Goal: Task Accomplishment & Management: Manage account settings

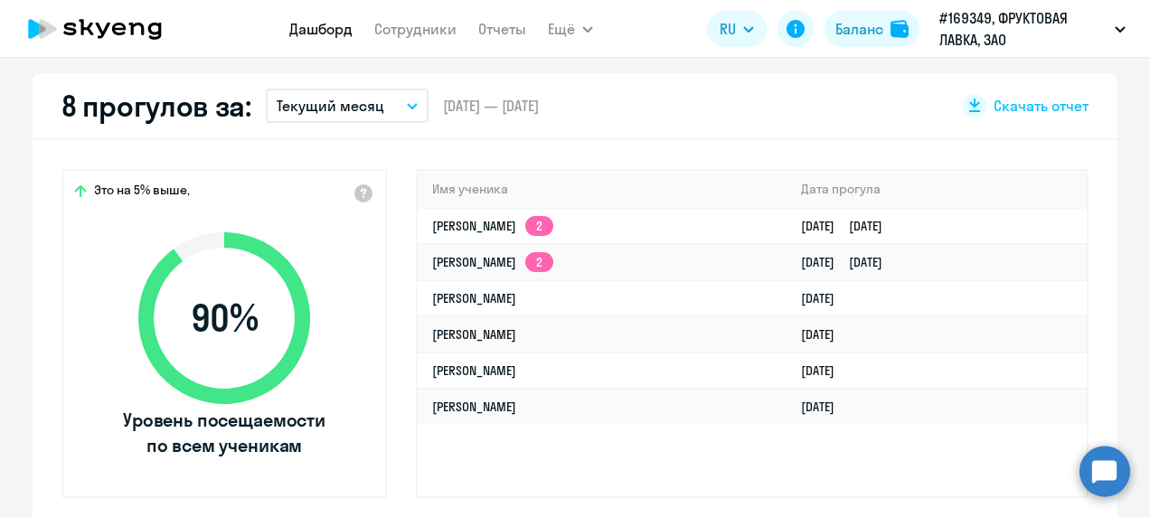
scroll to position [543, 0]
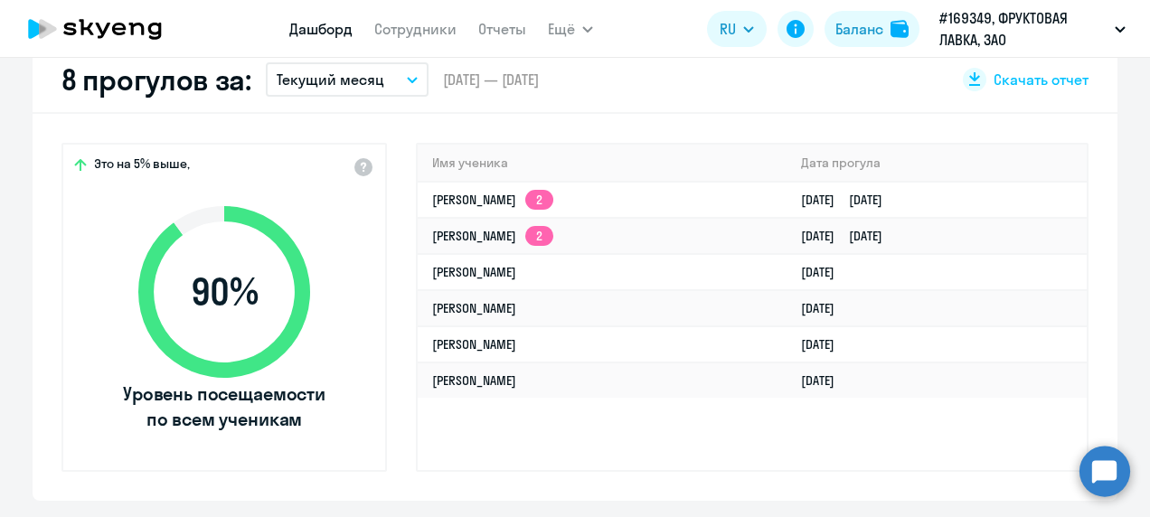
select select "30"
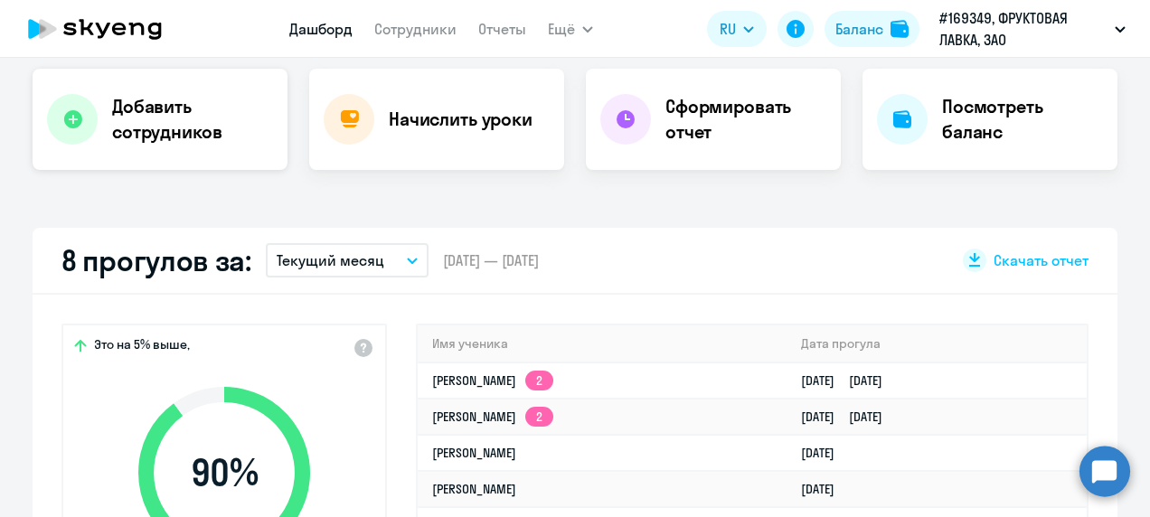
click at [85, 112] on div at bounding box center [72, 119] width 51 height 51
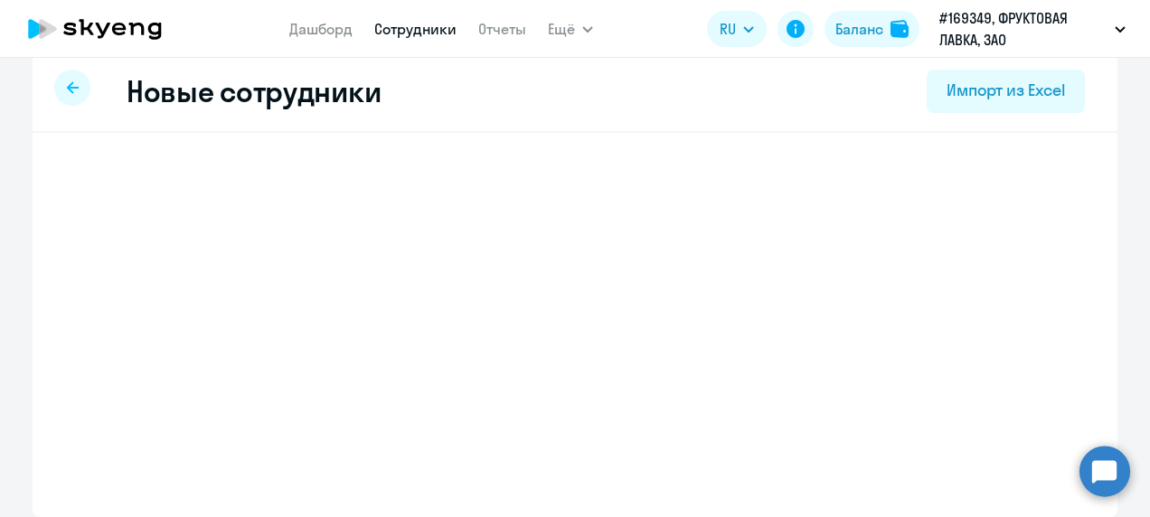
scroll to position [20, 0]
select select "english_adult_not_native_speaker"
select select "3"
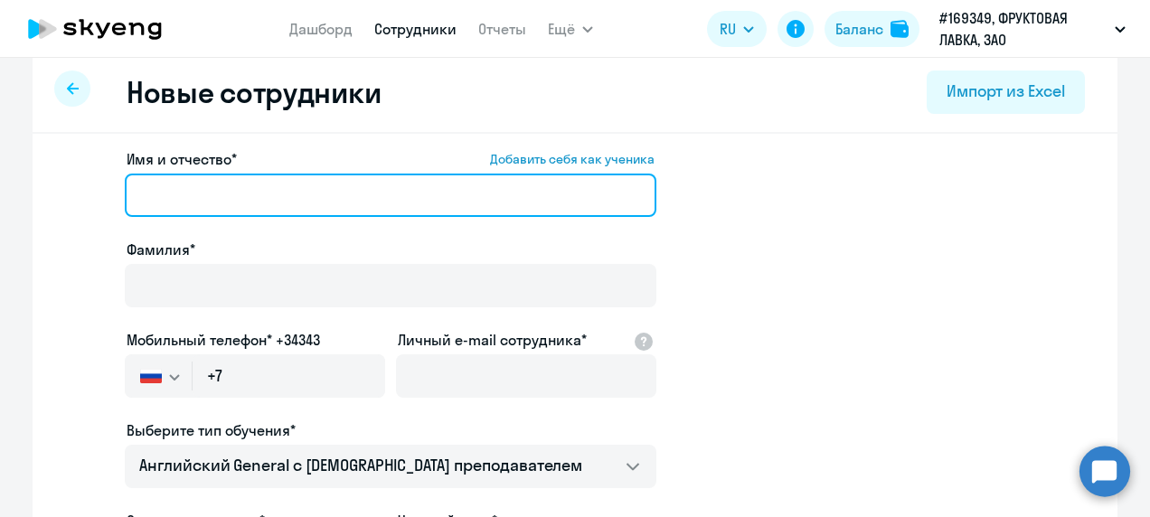
click at [300, 201] on input "Имя и отчество* Добавить себя как ученика" at bounding box center [391, 195] width 532 height 43
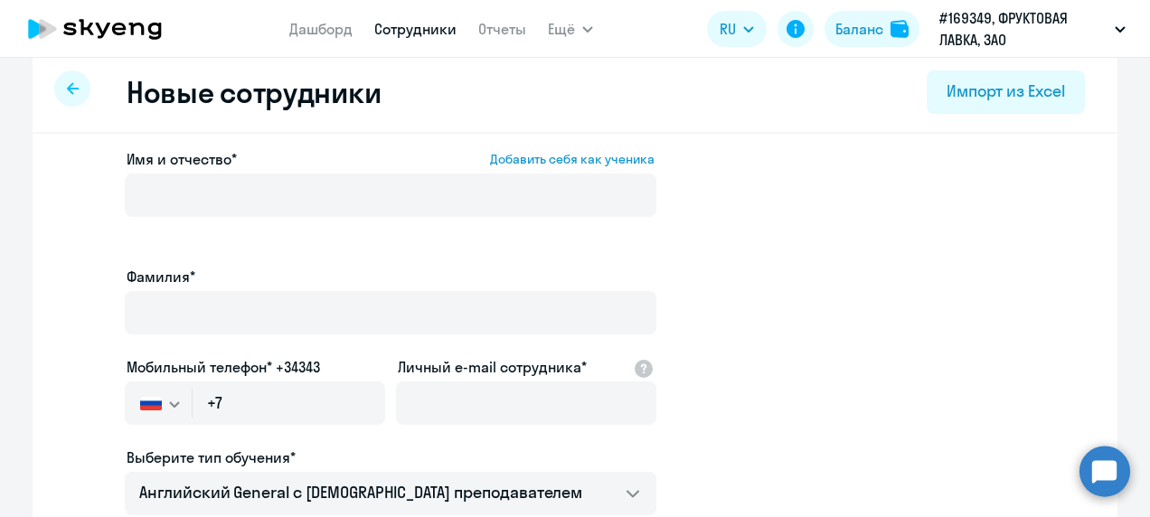
click at [803, 246] on app-new-student-form "Имя и отчество* Добавить себя как ученика [PERSON_NAME]* Мобильный телефон* +34…" at bounding box center [574, 484] width 1027 height 672
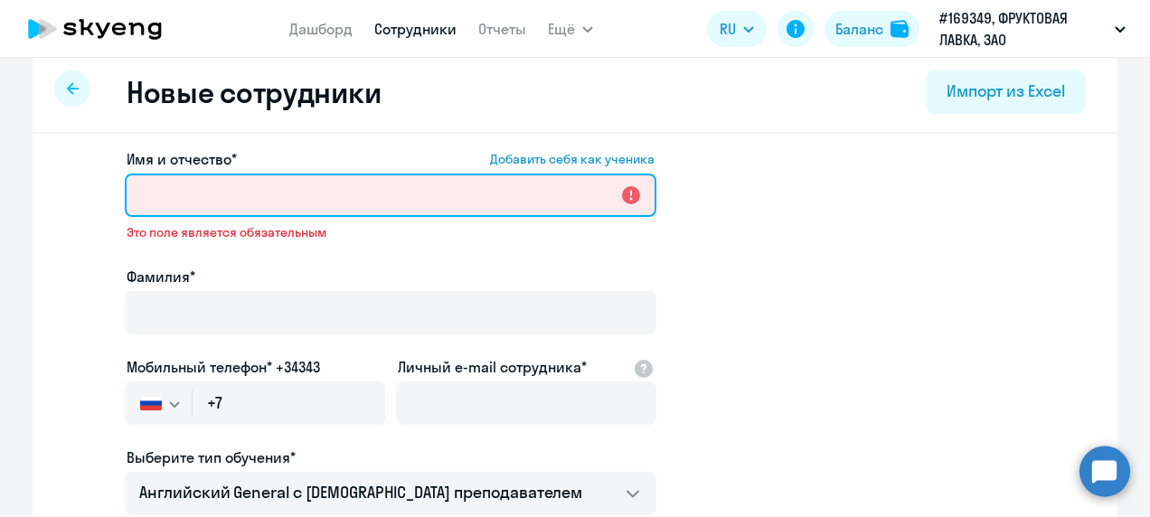
click at [479, 195] on input "Имя и отчество* Добавить себя как ученика" at bounding box center [391, 195] width 532 height 43
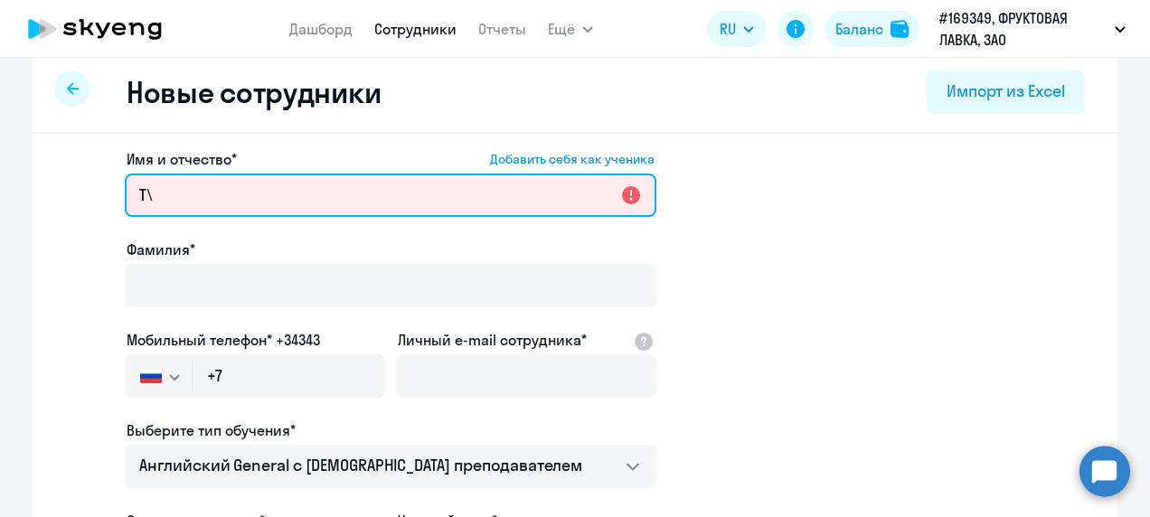
type input "T"
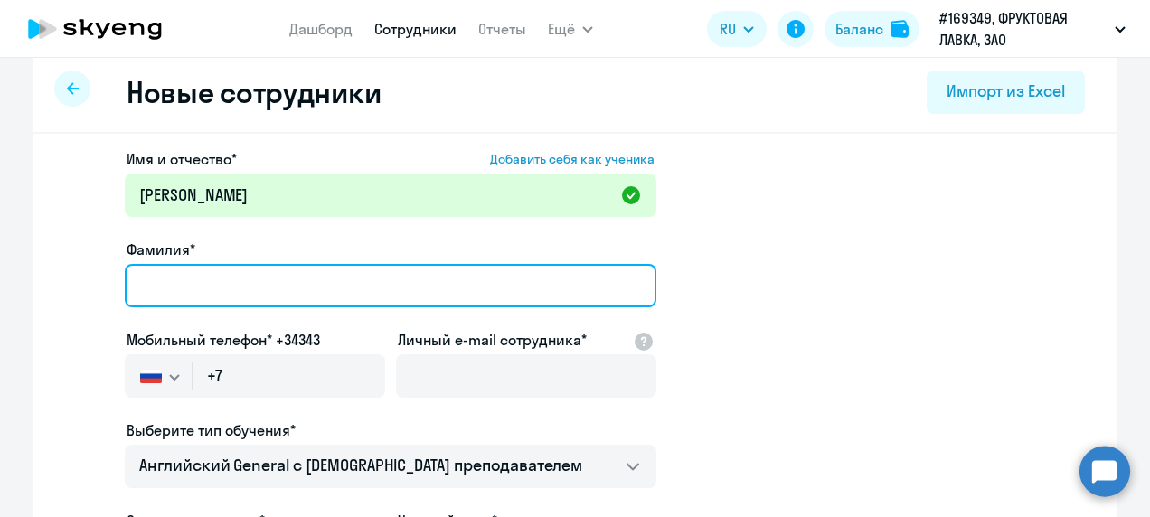
click at [340, 280] on input "Фамилия*" at bounding box center [391, 285] width 532 height 43
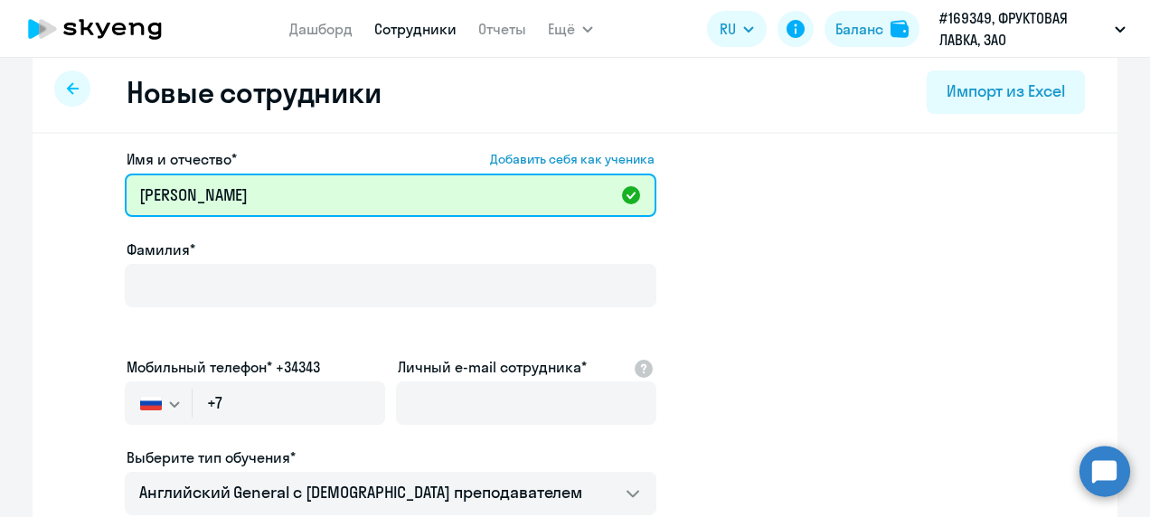
click at [445, 215] on input "[PERSON_NAME]" at bounding box center [391, 195] width 532 height 43
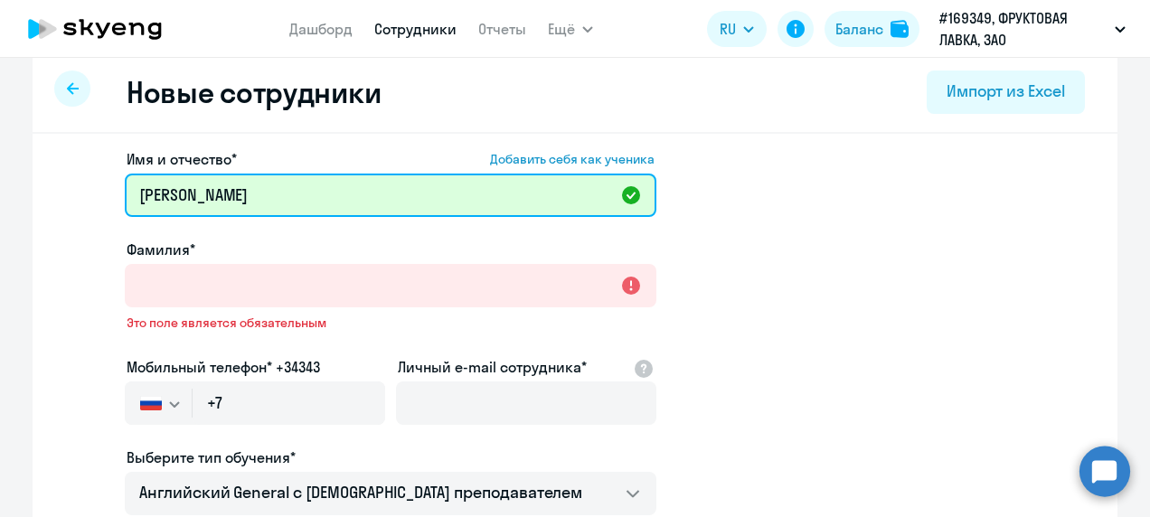
drag, startPoint x: 429, startPoint y: 201, endPoint x: 217, endPoint y: 199, distance: 211.6
click at [217, 199] on input "[PERSON_NAME]" at bounding box center [391, 195] width 532 height 43
type input "[PERSON_NAME]"
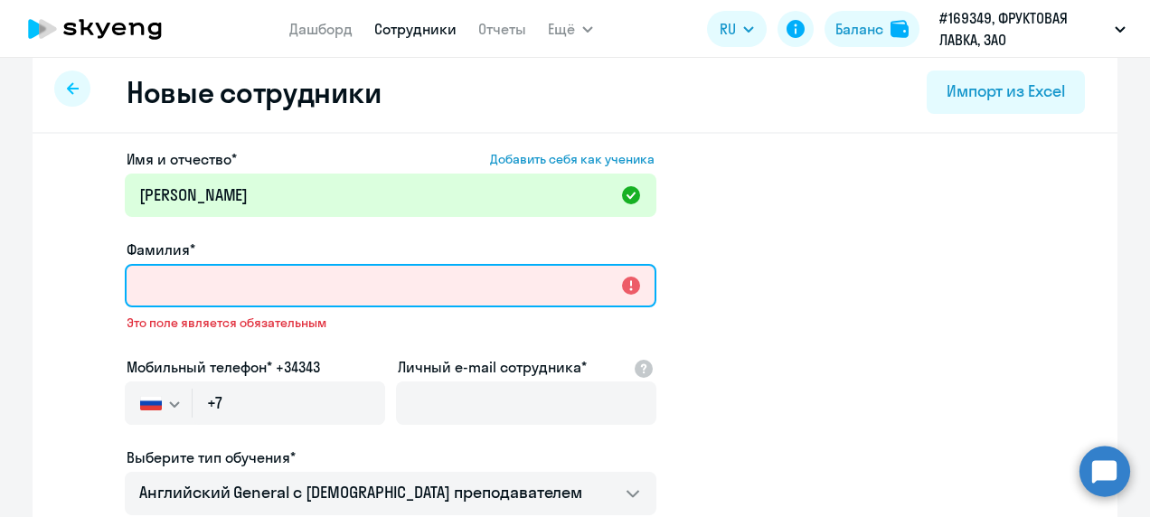
click at [182, 297] on input "Фамилия*" at bounding box center [391, 285] width 532 height 43
paste input "[PERSON_NAME]"
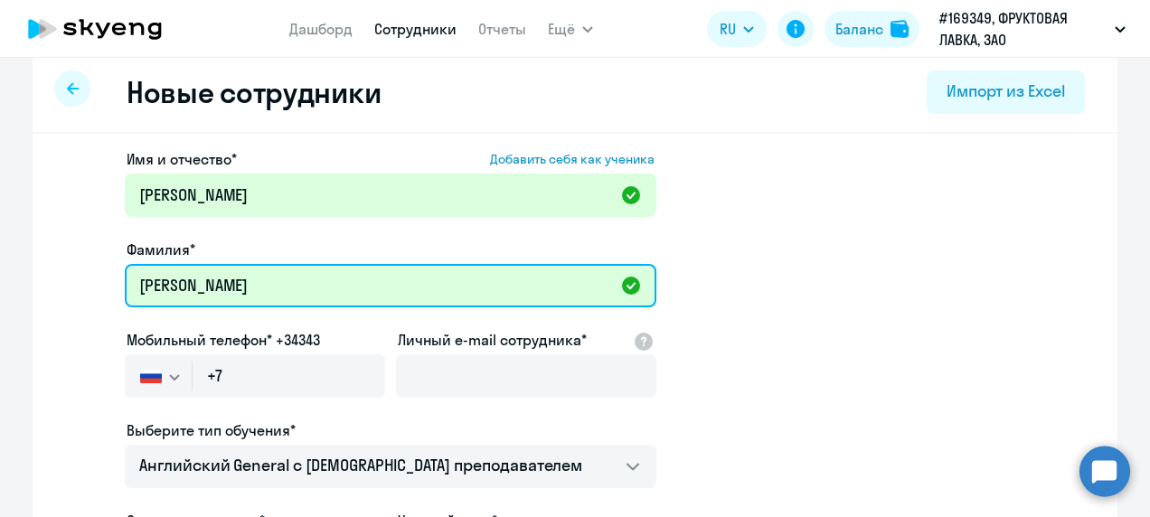
type input "[PERSON_NAME]"
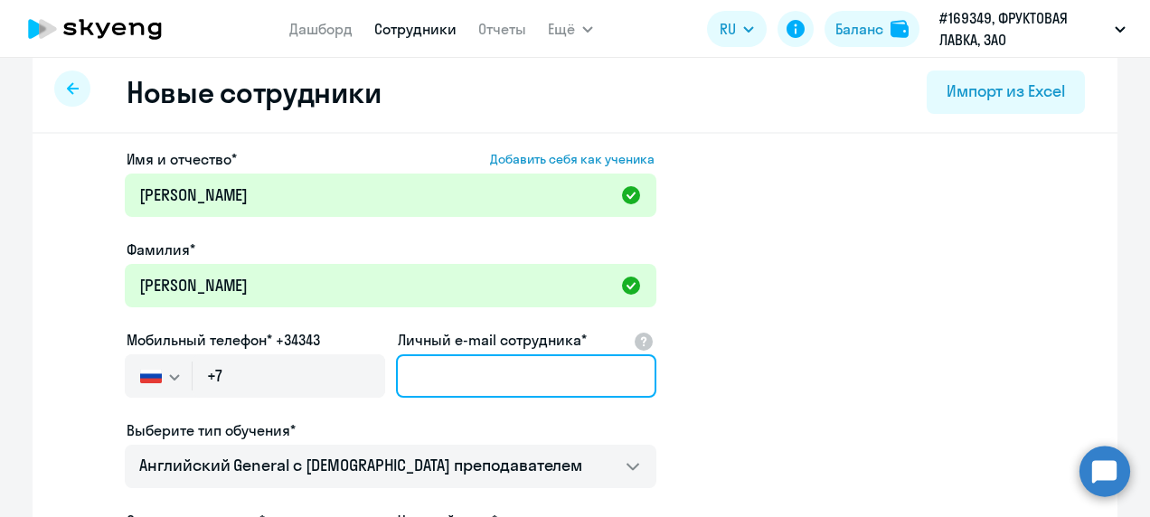
click at [466, 388] on input "Личный e-mail сотрудника*" at bounding box center [526, 375] width 260 height 43
paste input "[PERSON_NAME][EMAIL_ADDRESS][DOMAIN_NAME]"
type input "[PERSON_NAME][EMAIL_ADDRESS][DOMAIN_NAME]"
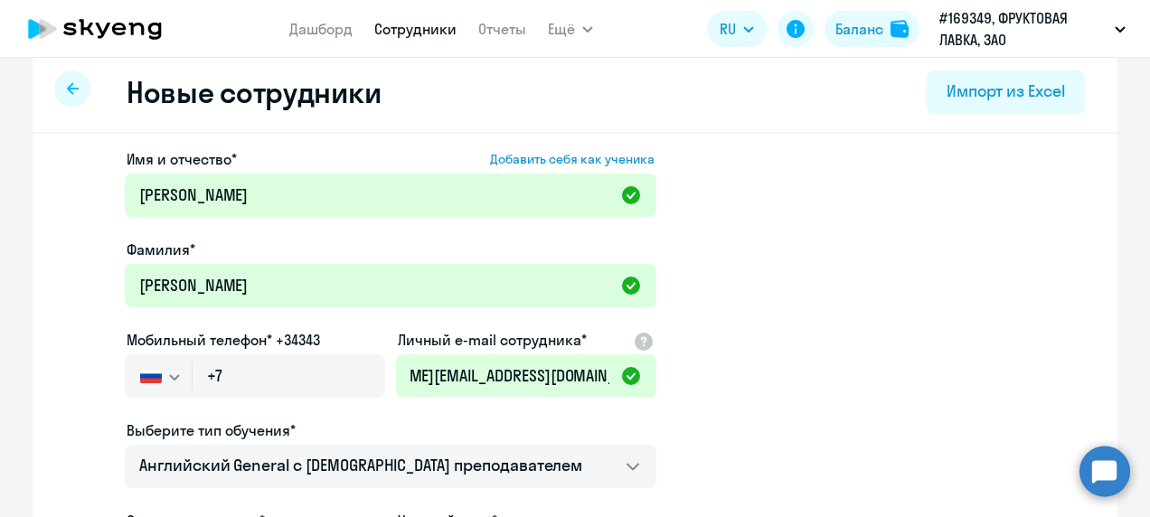
click at [614, 420] on div "Выберите тип обучения*" at bounding box center [391, 431] width 532 height 22
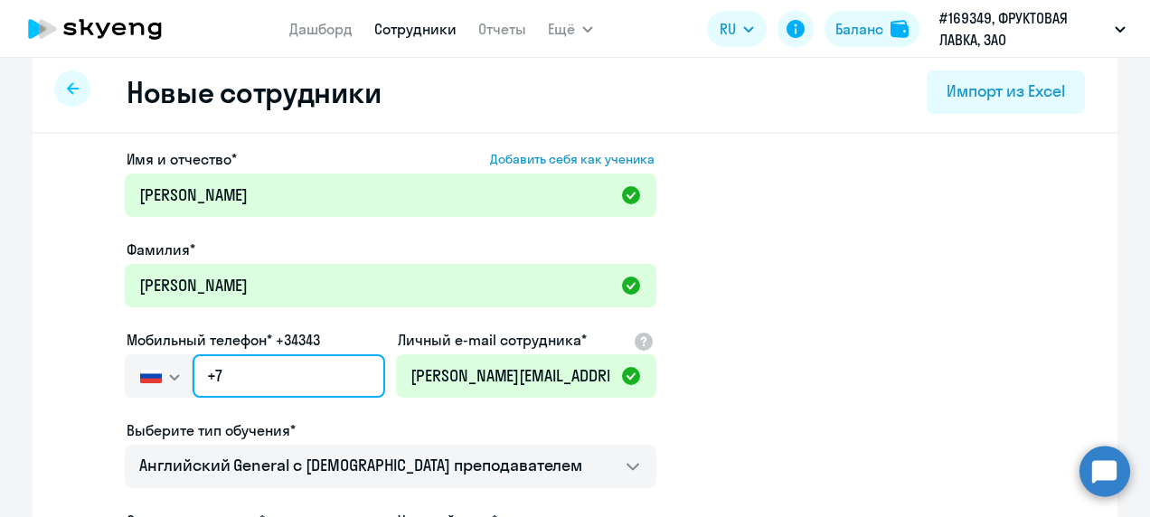
click at [266, 387] on input "+7" at bounding box center [289, 375] width 193 height 43
paste input "[PHONE_NUMBER]"
type input "[PHONE_NUMBER]"
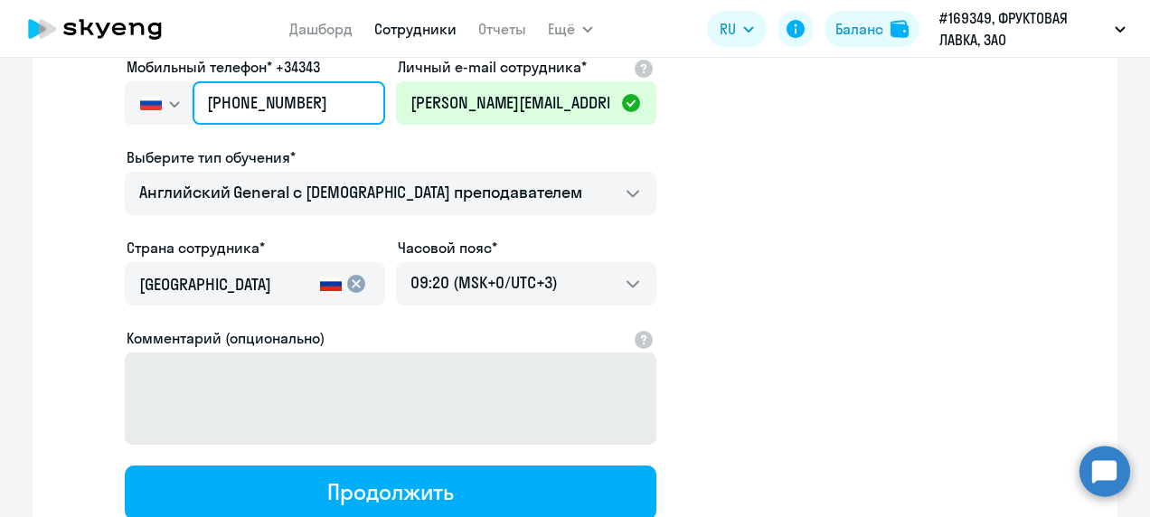
scroll to position [382, 0]
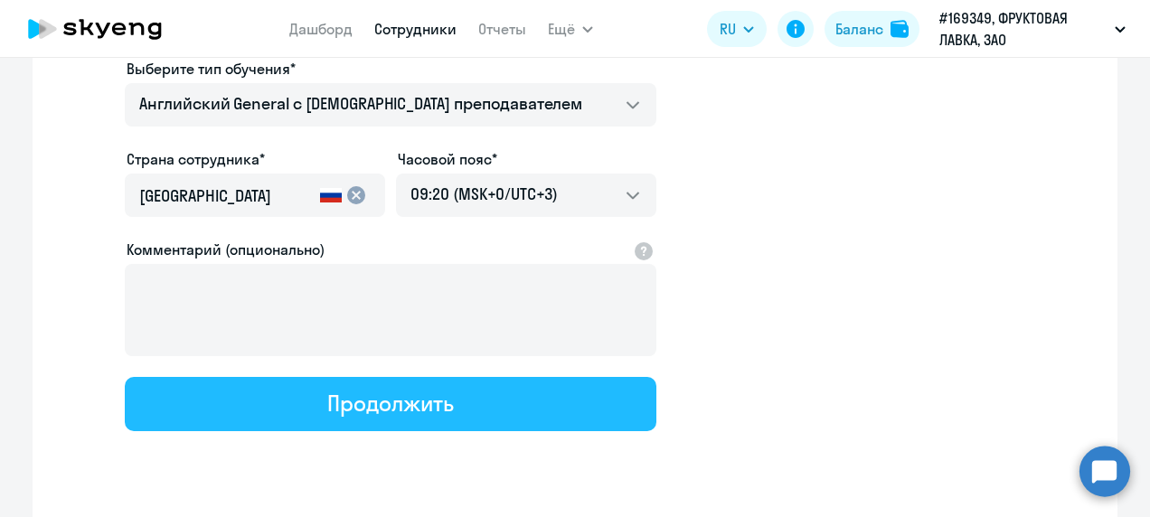
click at [368, 416] on button "Продолжить" at bounding box center [391, 404] width 532 height 54
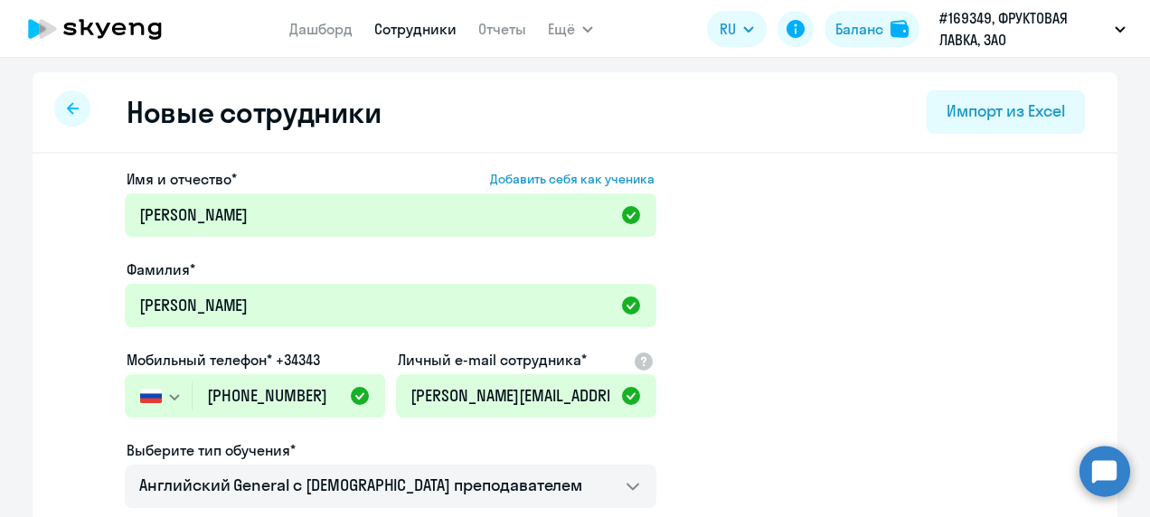
select select "english_adult_not_native_speaker"
select select "3"
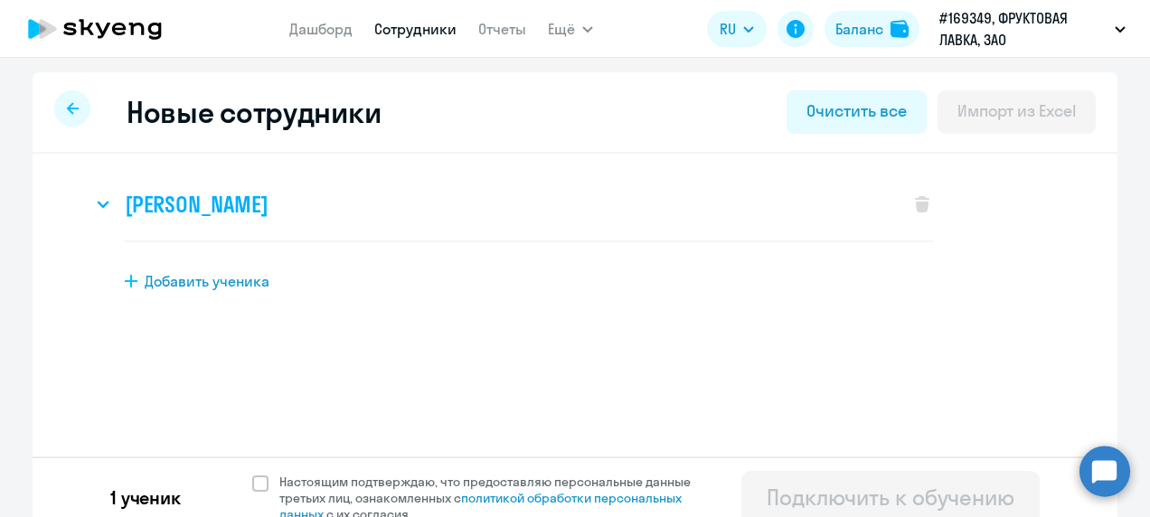
scroll to position [20, 0]
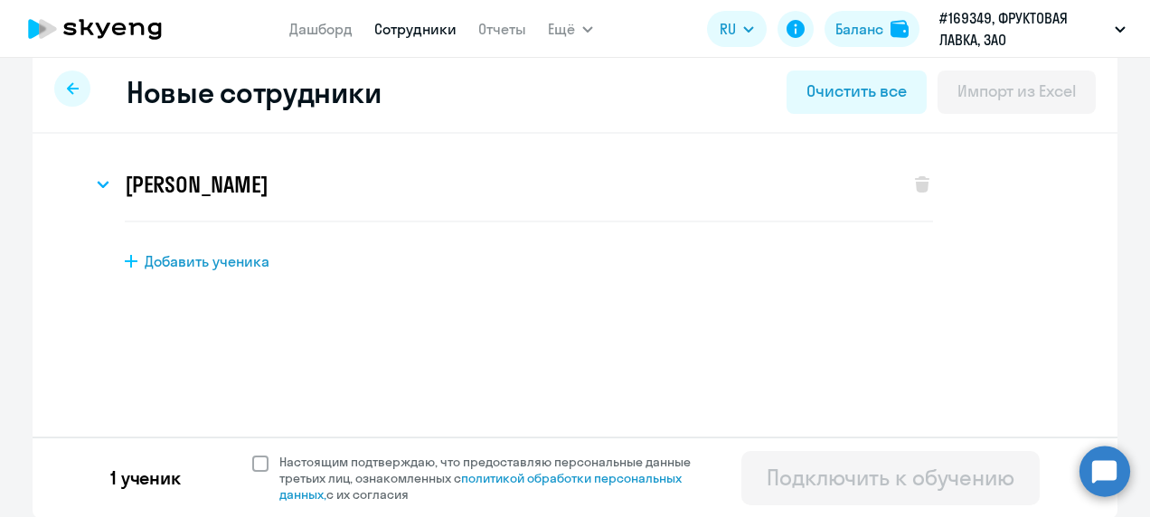
click at [257, 463] on span at bounding box center [260, 464] width 16 height 16
click at [252, 454] on input "Настоящим подтверждаю, что предоставляю персональные данные третьих лиц, ознако…" at bounding box center [251, 453] width 1 height 1
checkbox input "true"
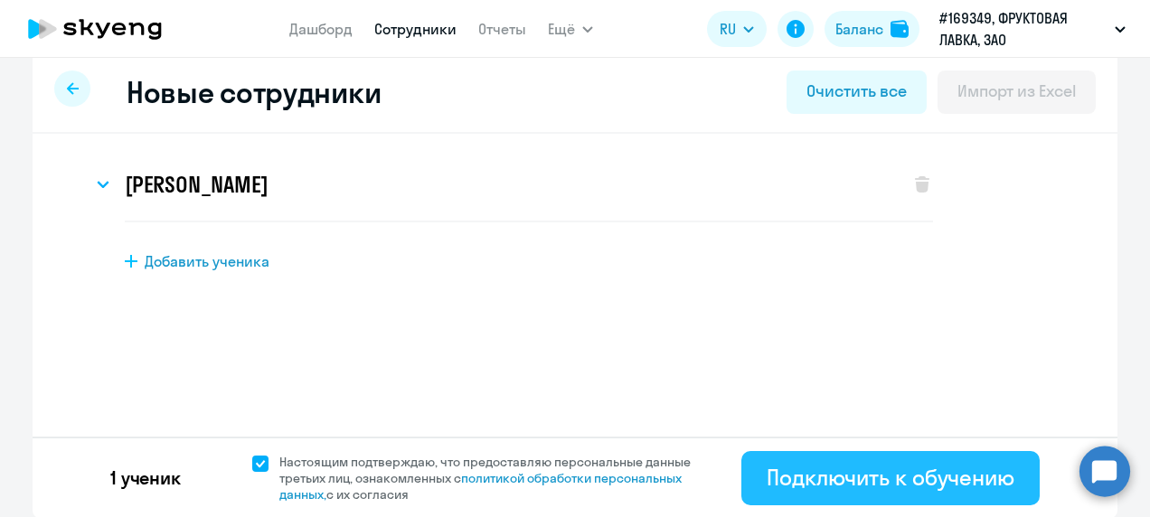
click at [873, 477] on div "Подключить к обучению" at bounding box center [891, 477] width 248 height 29
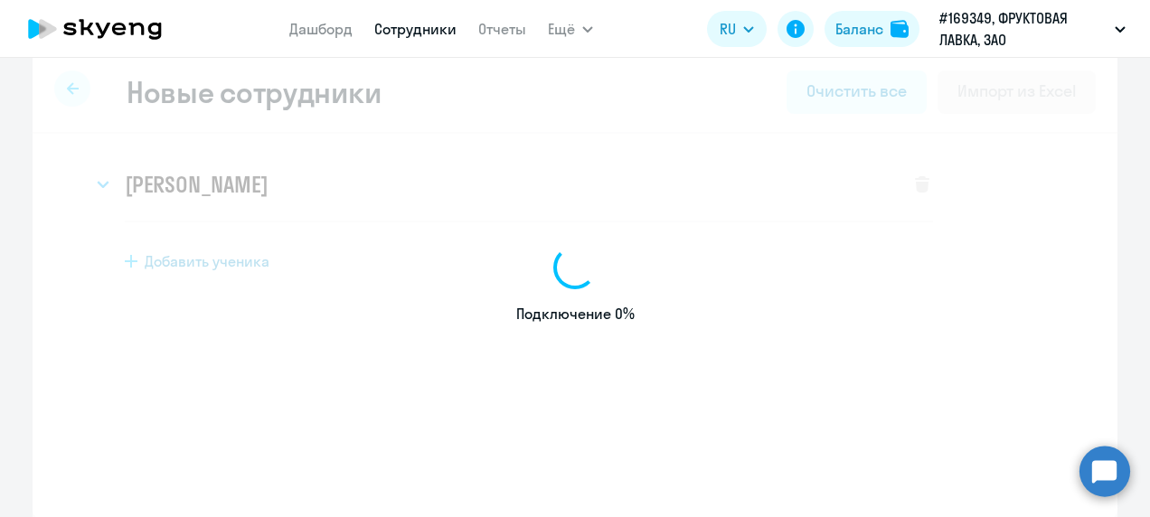
select select "english_adult_not_native_speaker"
select select "3"
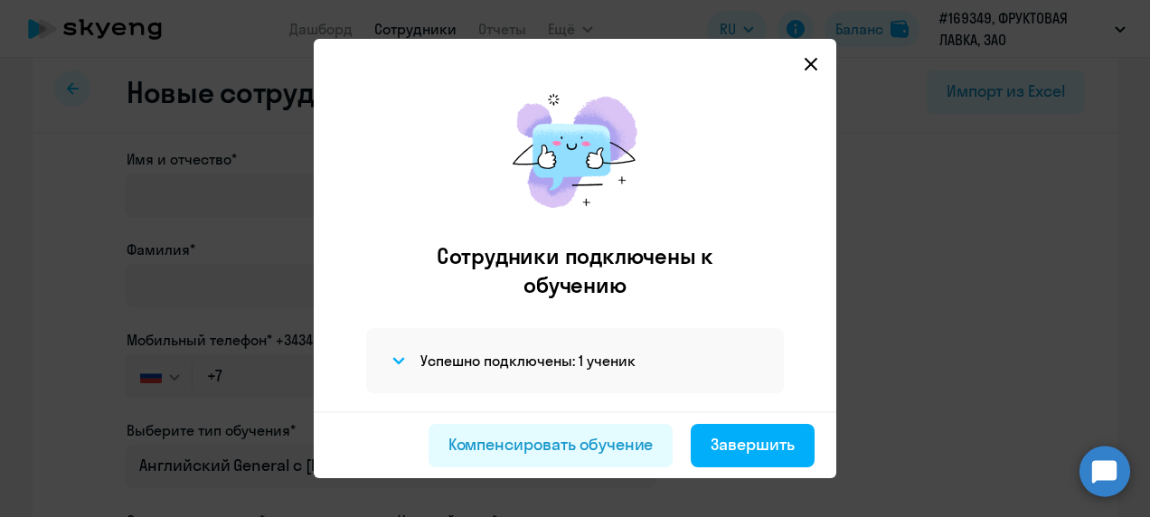
drag, startPoint x: 745, startPoint y: 449, endPoint x: 428, endPoint y: 297, distance: 351.9
click at [0, 0] on app-connection-results "Сотрудники подключены к обучению Успешно подключены: 1 ученик Компенсировать об…" at bounding box center [0, 0] width 0 height 0
click at [817, 67] on icon at bounding box center [811, 64] width 13 height 13
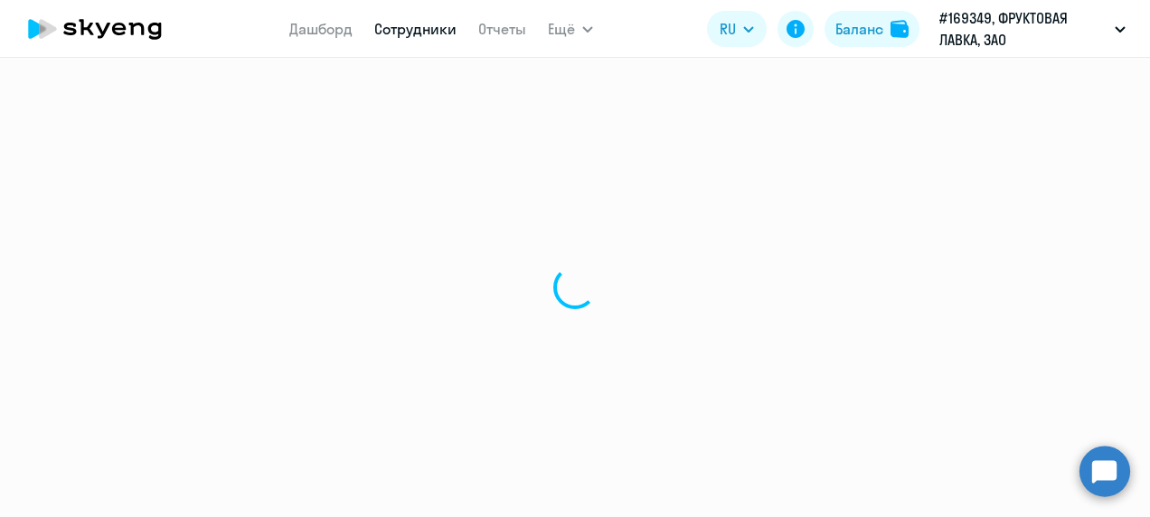
select select "30"
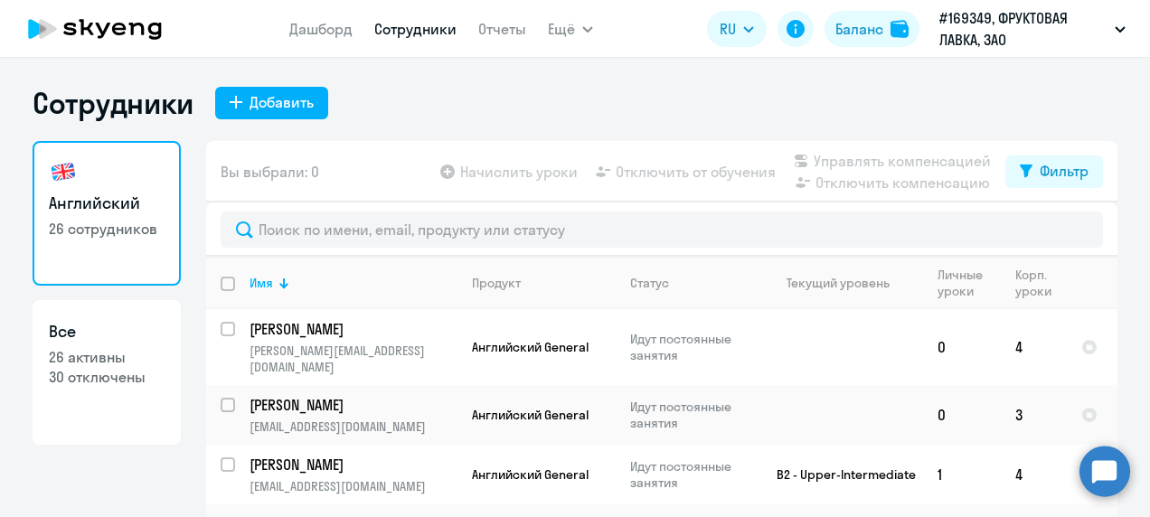
click at [414, 36] on link "Сотрудники" at bounding box center [415, 29] width 82 height 18
click at [326, 18] on app-menu-item-link "Дашборд" at bounding box center [320, 29] width 63 height 23
click at [326, 30] on link "Дашборд" at bounding box center [320, 29] width 63 height 18
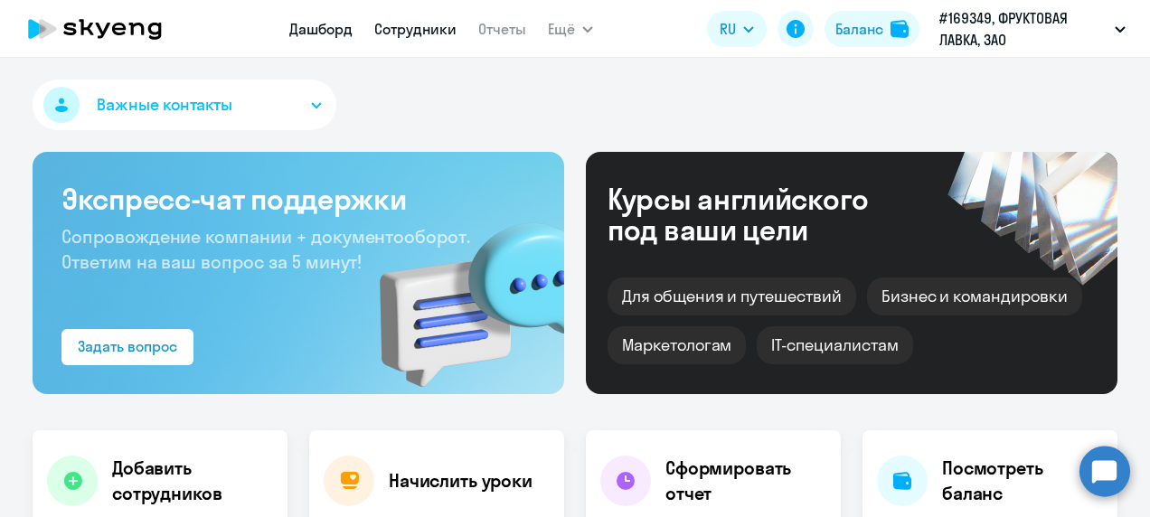
click at [415, 31] on link "Сотрудники" at bounding box center [415, 29] width 82 height 18
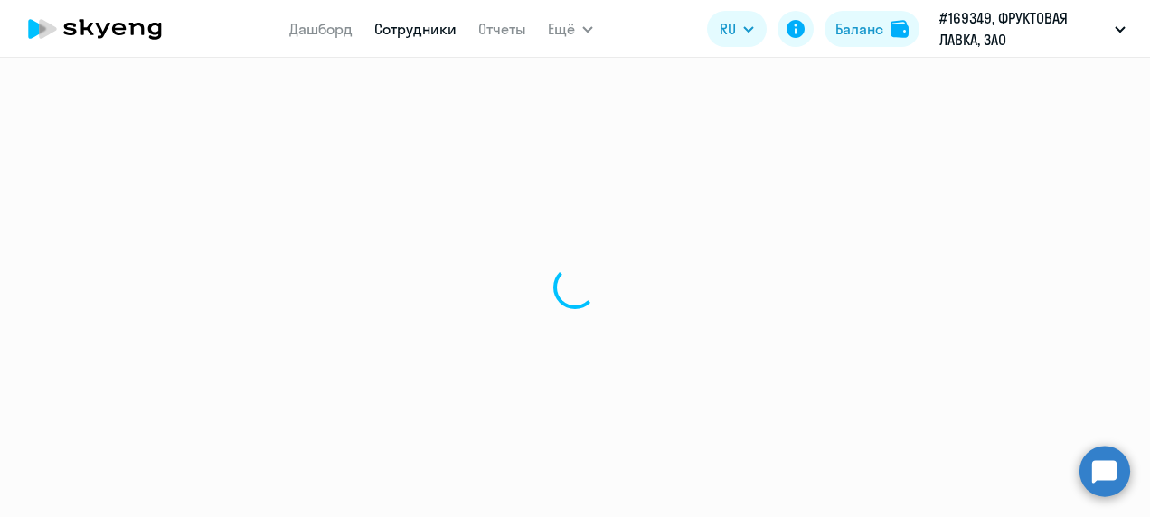
select select "30"
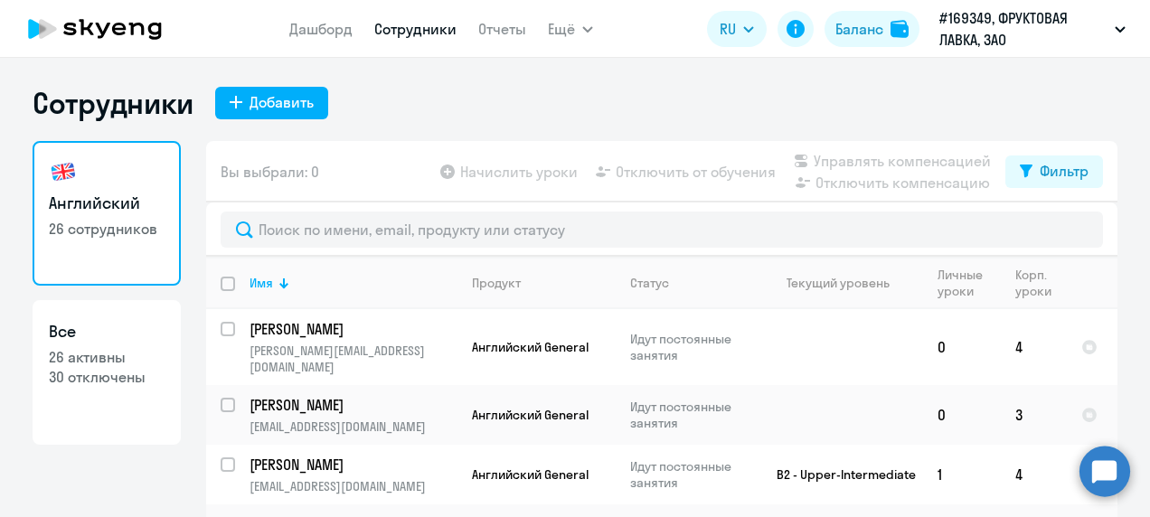
click at [505, 177] on app-table-action-button "Начислить уроки" at bounding box center [507, 172] width 141 height 22
click at [454, 177] on app-table-action-button "Начислить уроки" at bounding box center [507, 172] width 141 height 22
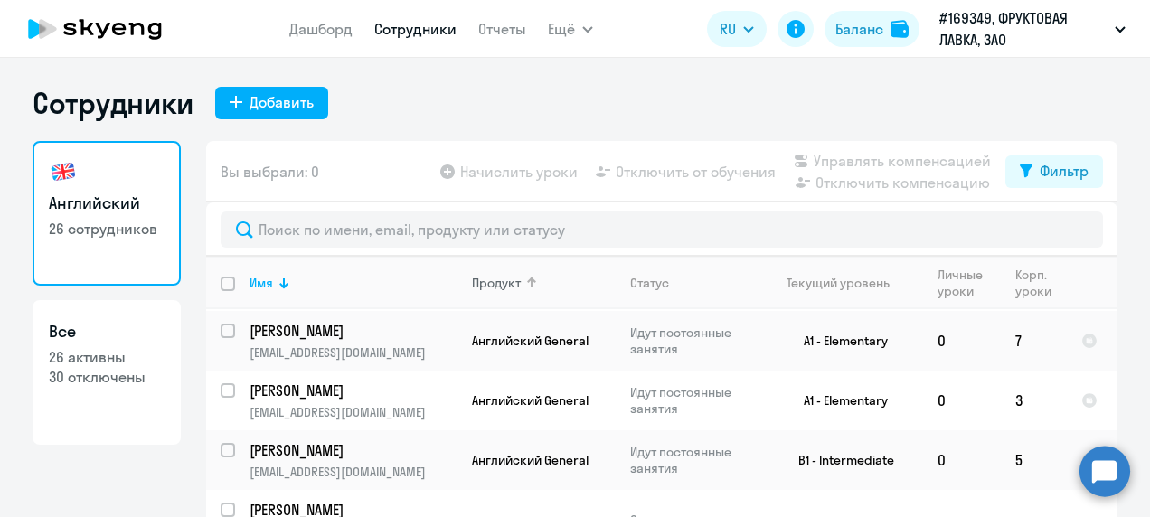
scroll to position [723, 0]
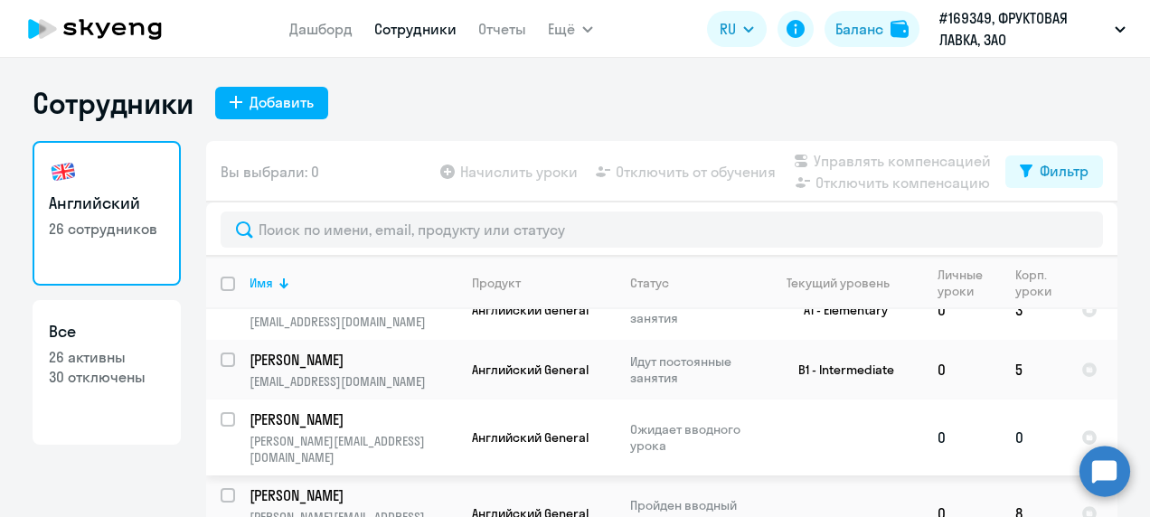
click at [300, 410] on p "[PERSON_NAME]" at bounding box center [352, 420] width 204 height 20
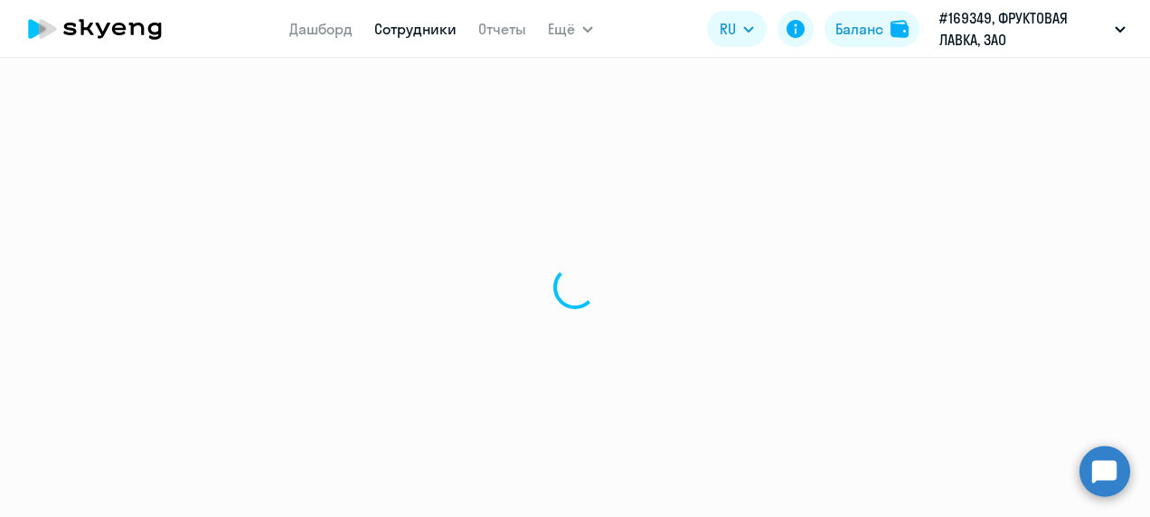
select select "english"
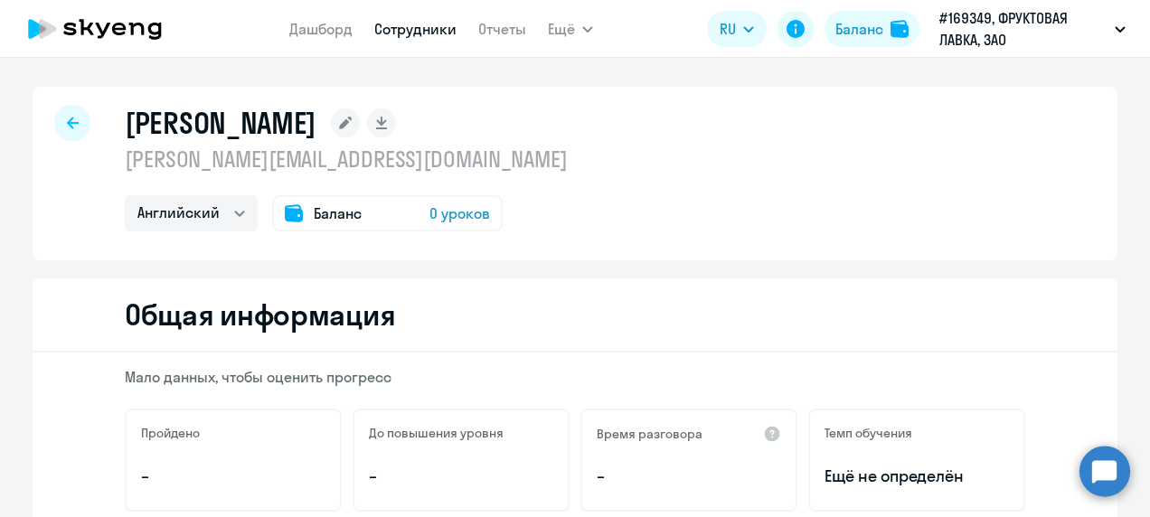
click at [67, 123] on icon at bounding box center [73, 123] width 12 height 12
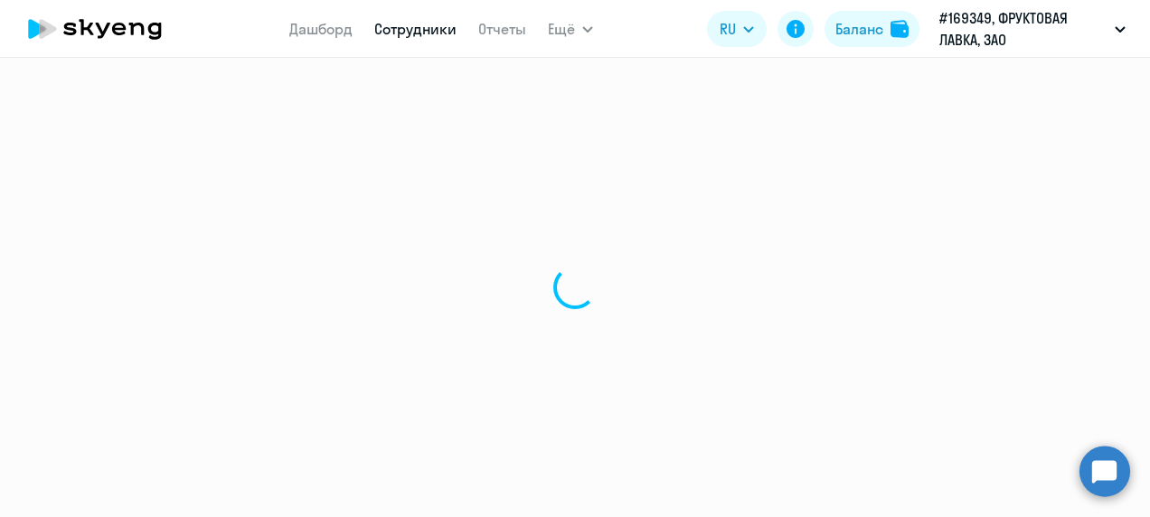
select select "30"
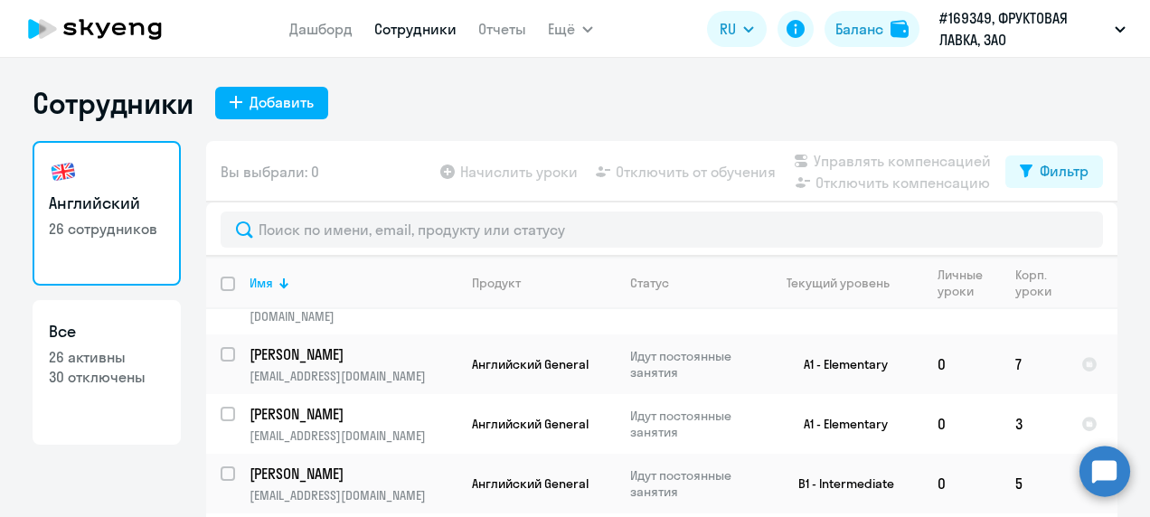
scroll to position [633, 0]
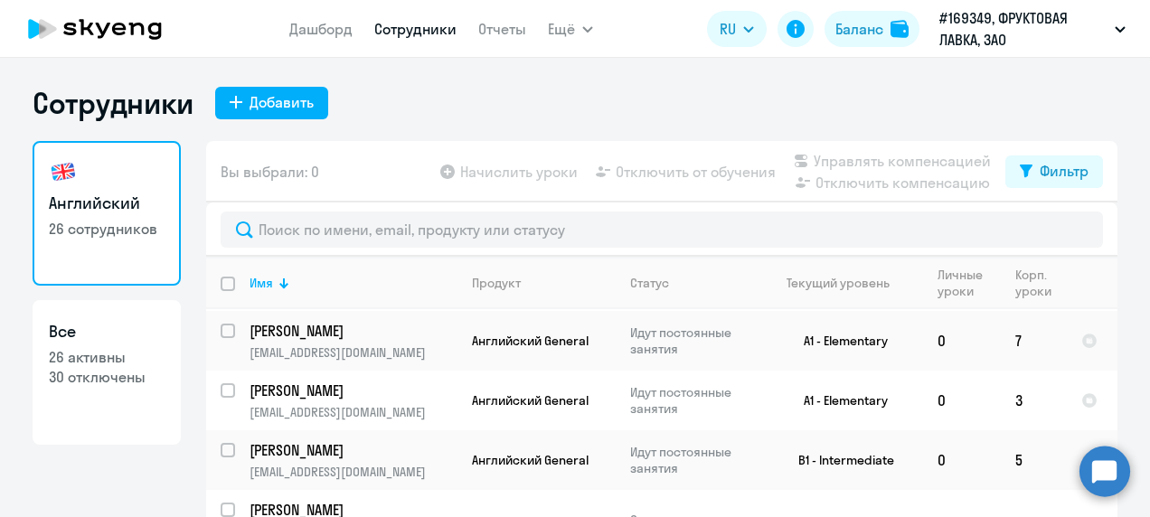
click at [222, 503] on input "select row 42327876" at bounding box center [239, 521] width 36 height 36
checkbox input "true"
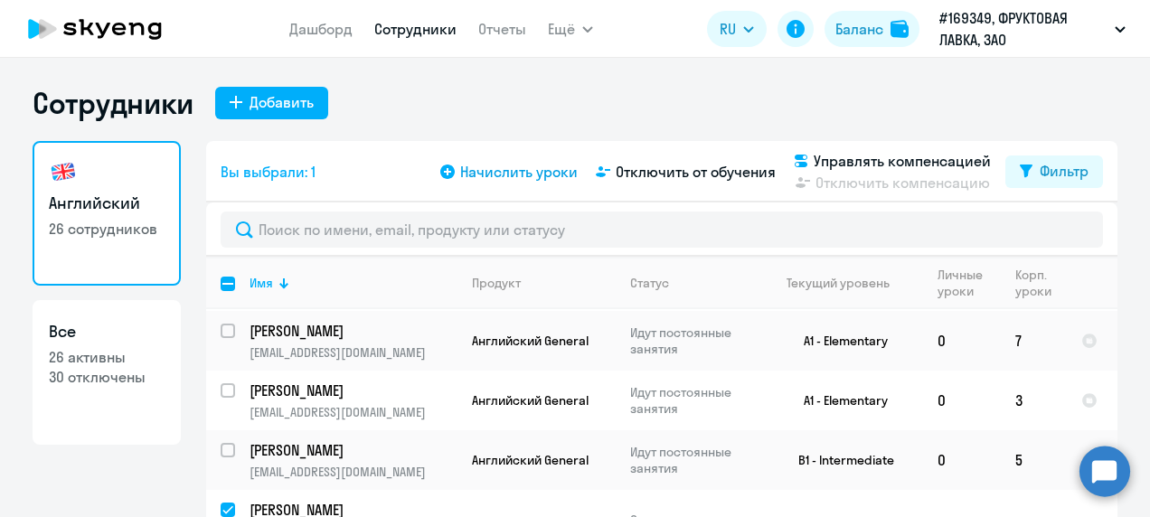
click at [477, 163] on div "Начислить уроки Отключить от обучения Управлять компенсацией Отключить компенса…" at bounding box center [721, 171] width 569 height 43
click at [479, 165] on span "Начислить уроки" at bounding box center [519, 172] width 118 height 22
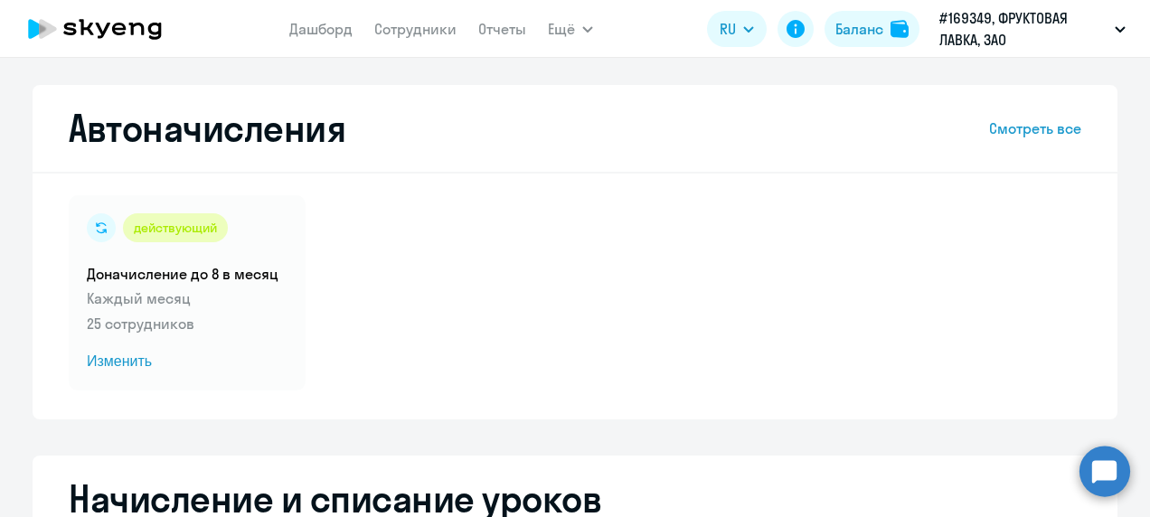
select select "10"
click at [126, 362] on span "Изменить" at bounding box center [187, 362] width 201 height 22
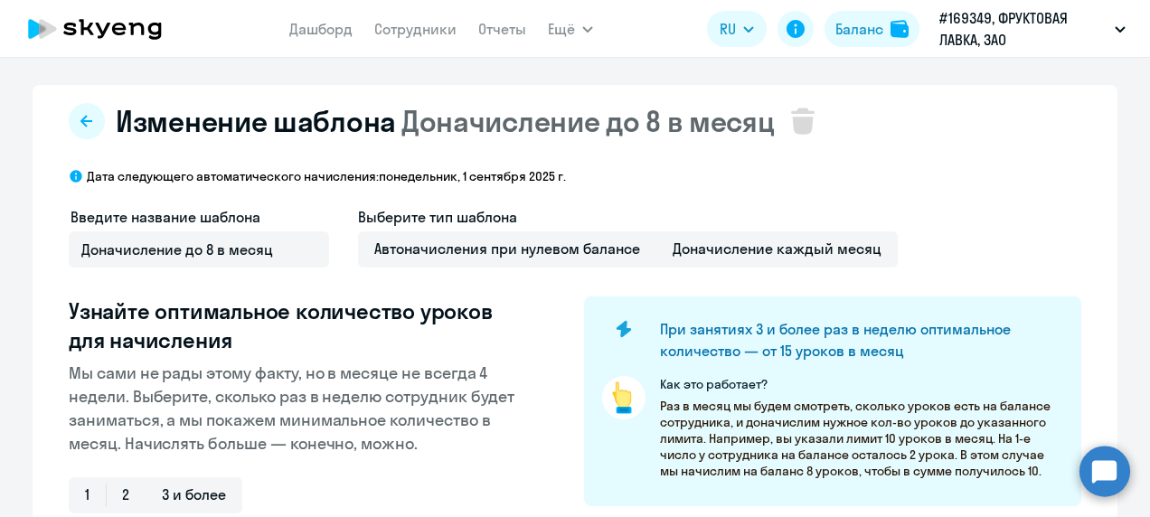
select select "10"
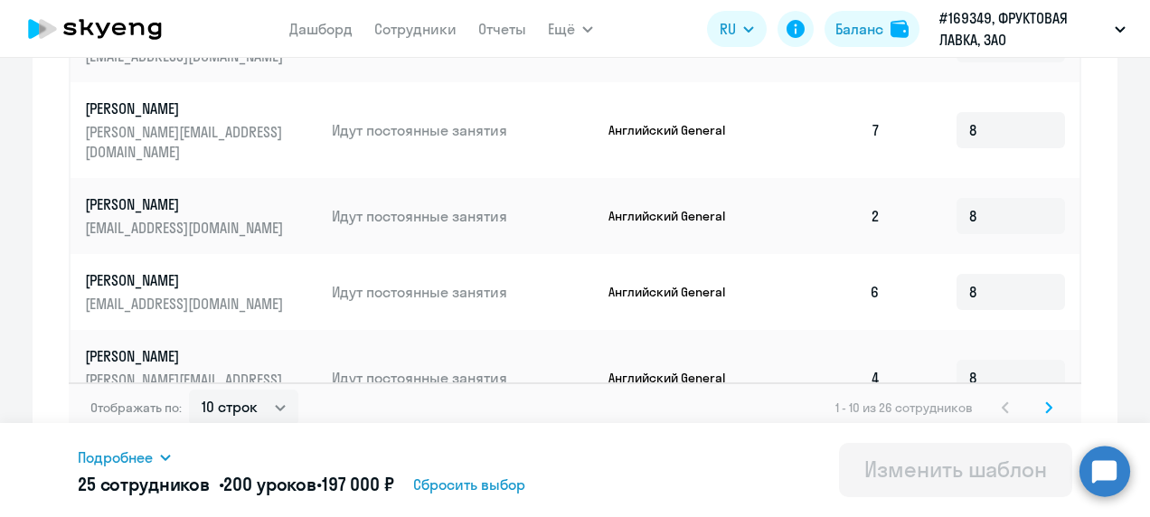
scroll to position [1163, 0]
click at [1045, 401] on icon at bounding box center [1048, 407] width 7 height 13
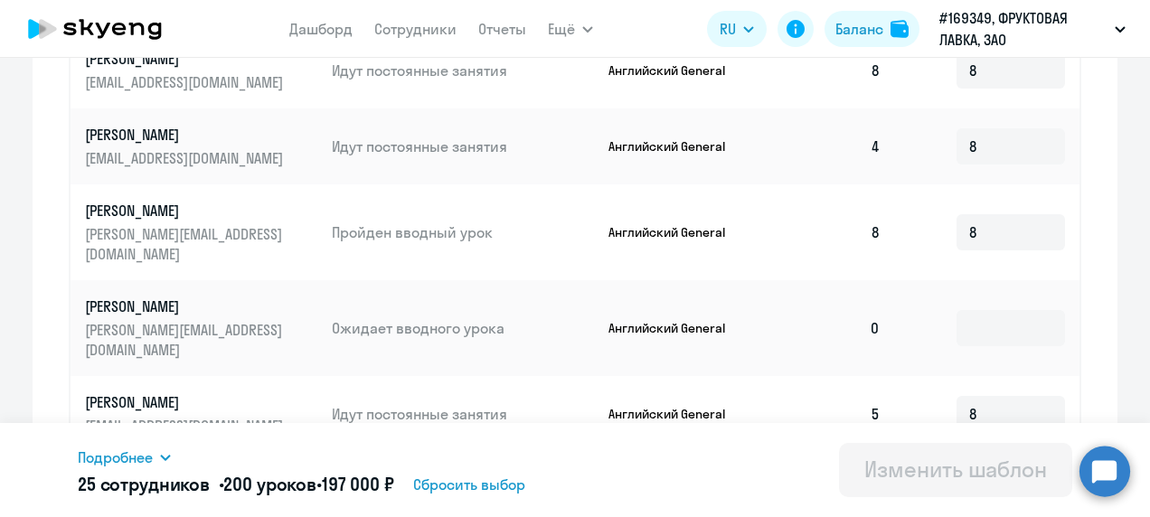
scroll to position [711, 0]
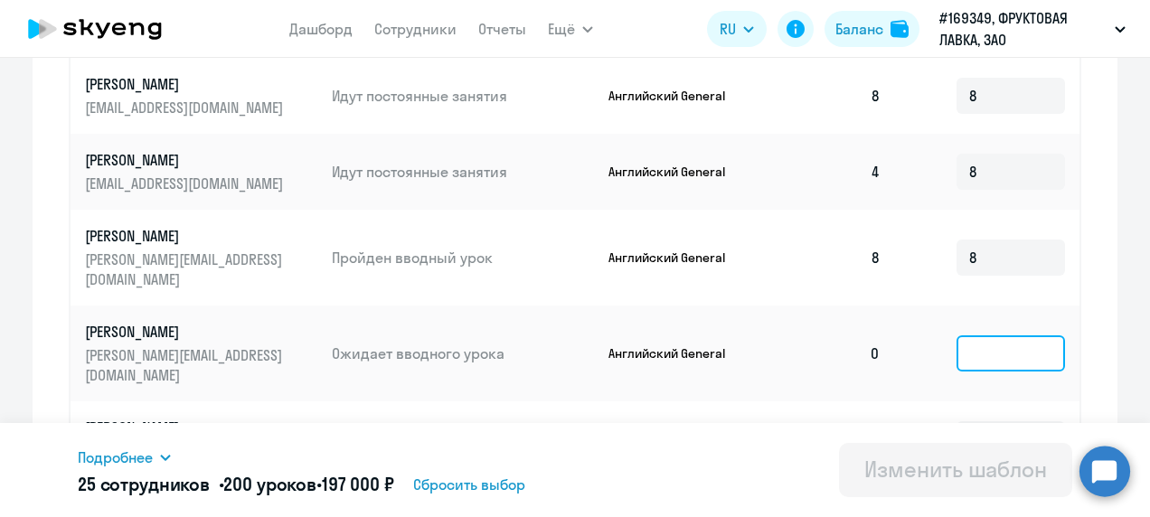
click at [1006, 335] on input at bounding box center [1011, 353] width 109 height 36
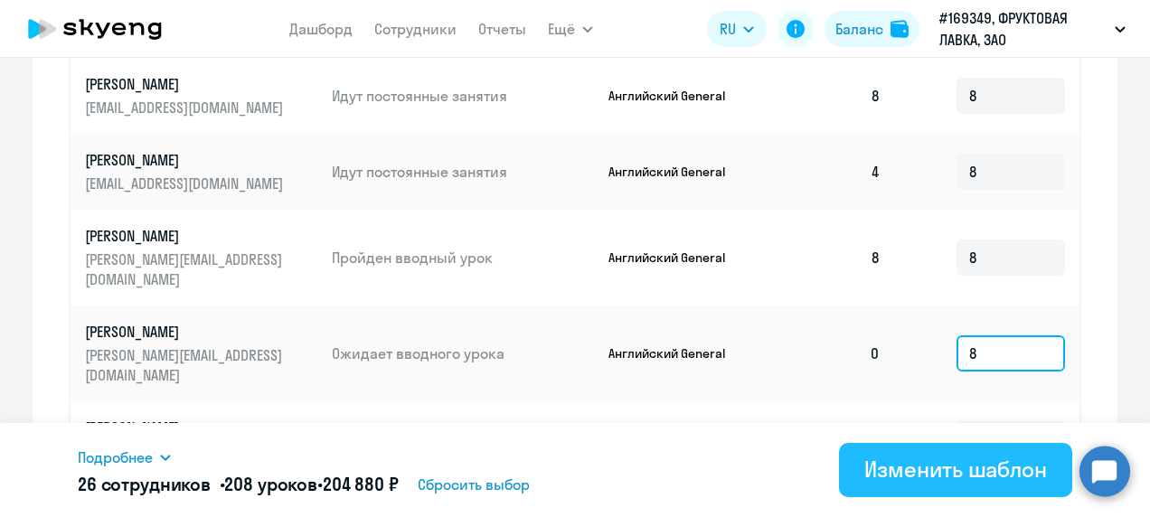
type input "8"
click at [951, 469] on div "Изменить шаблон" at bounding box center [955, 469] width 183 height 29
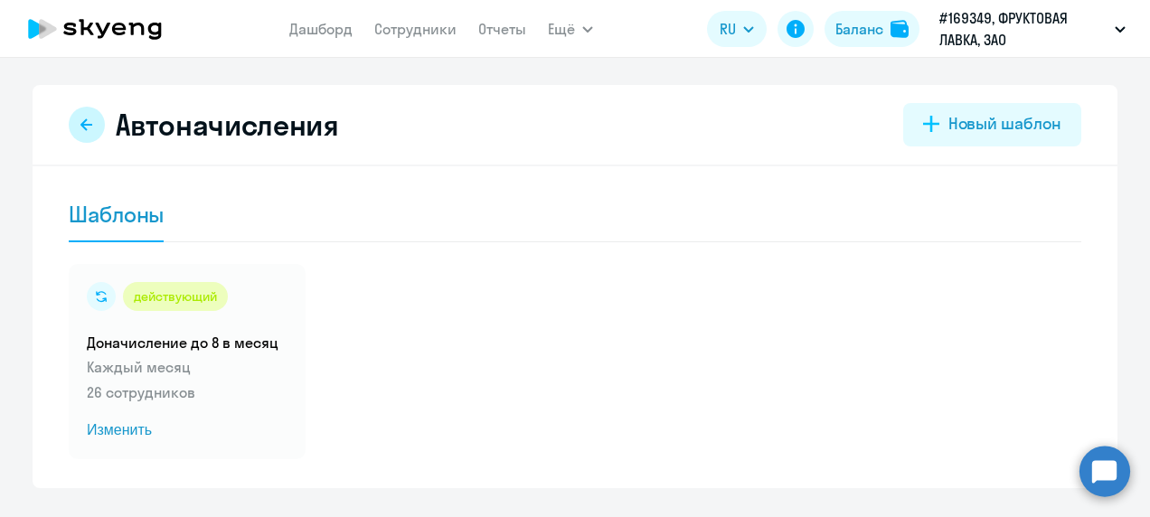
click at [73, 132] on button at bounding box center [87, 125] width 36 height 36
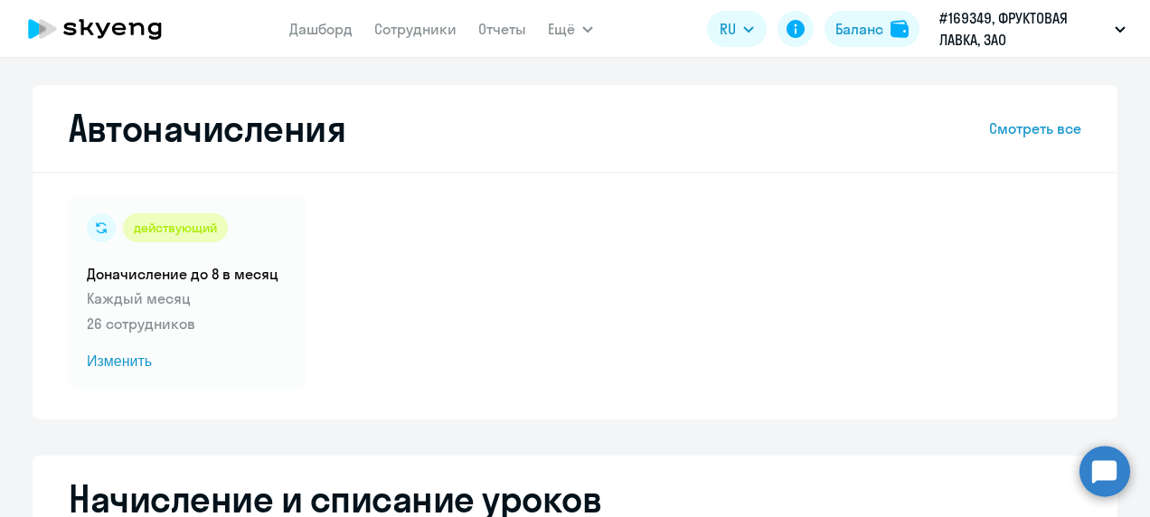
select select "10"
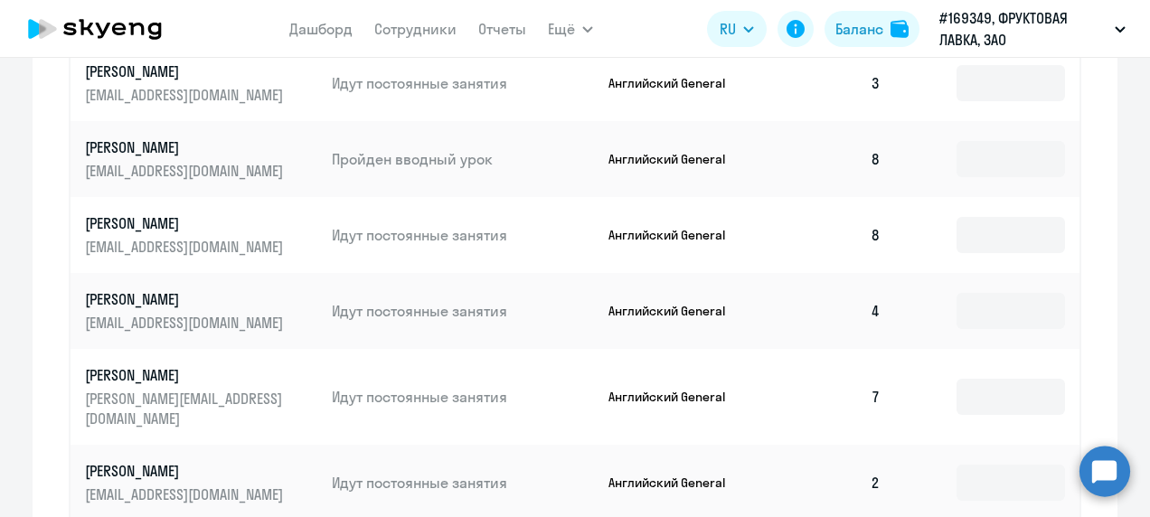
scroll to position [1262, 0]
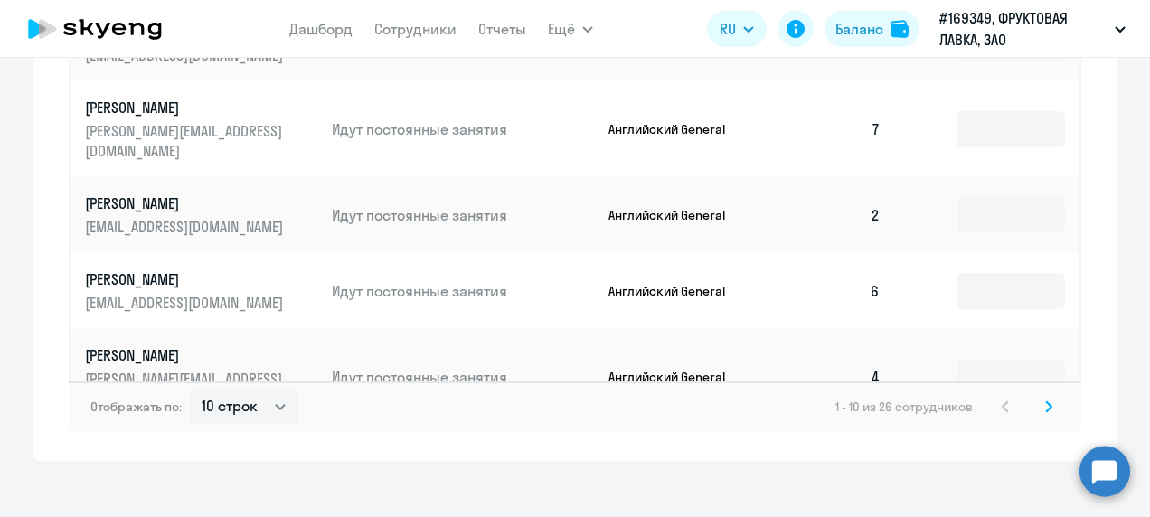
click at [1045, 401] on icon at bounding box center [1048, 407] width 7 height 13
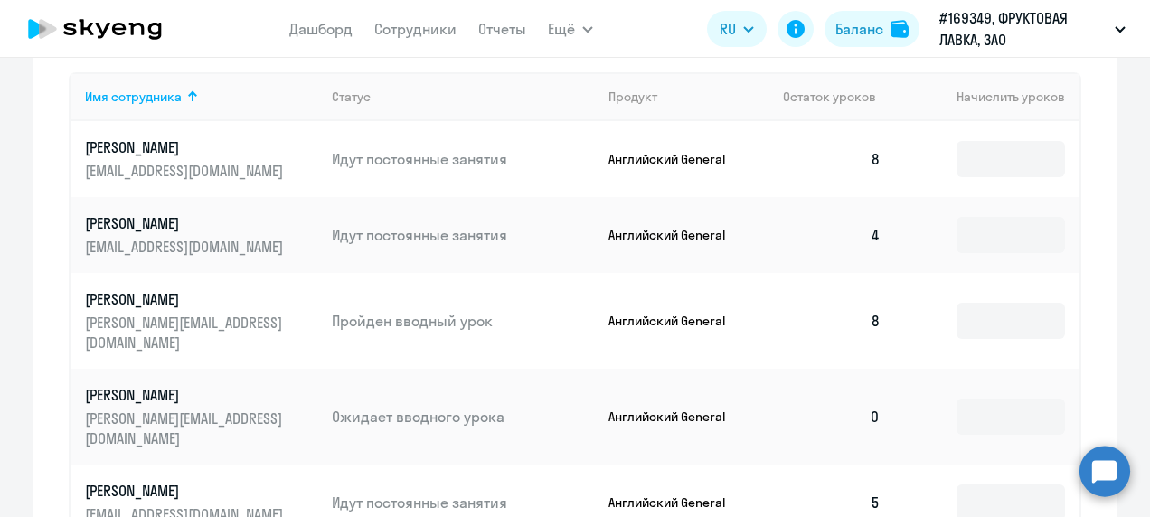
scroll to position [810, 0]
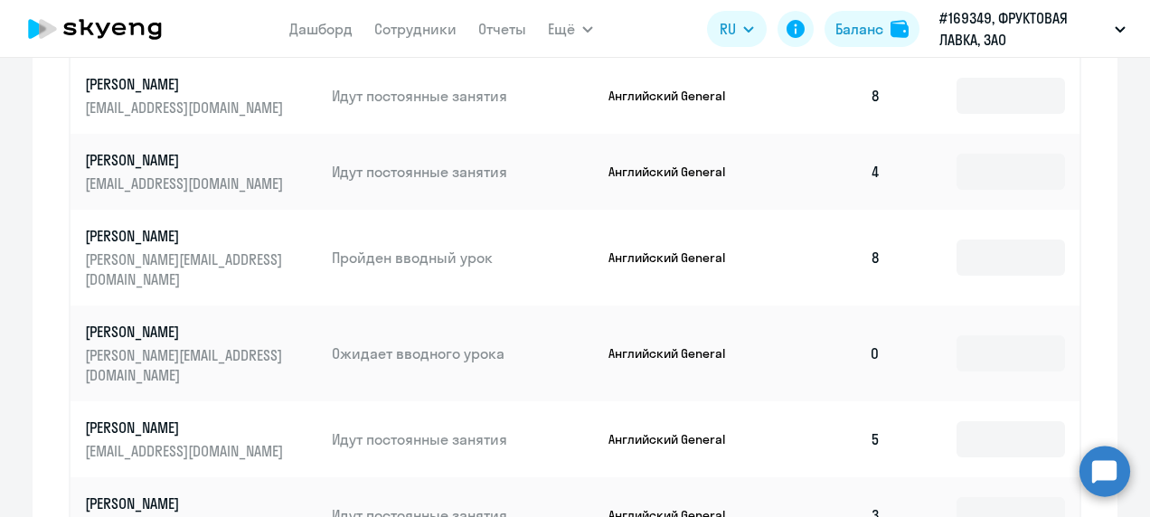
click at [171, 322] on p "[PERSON_NAME]" at bounding box center [186, 332] width 203 height 20
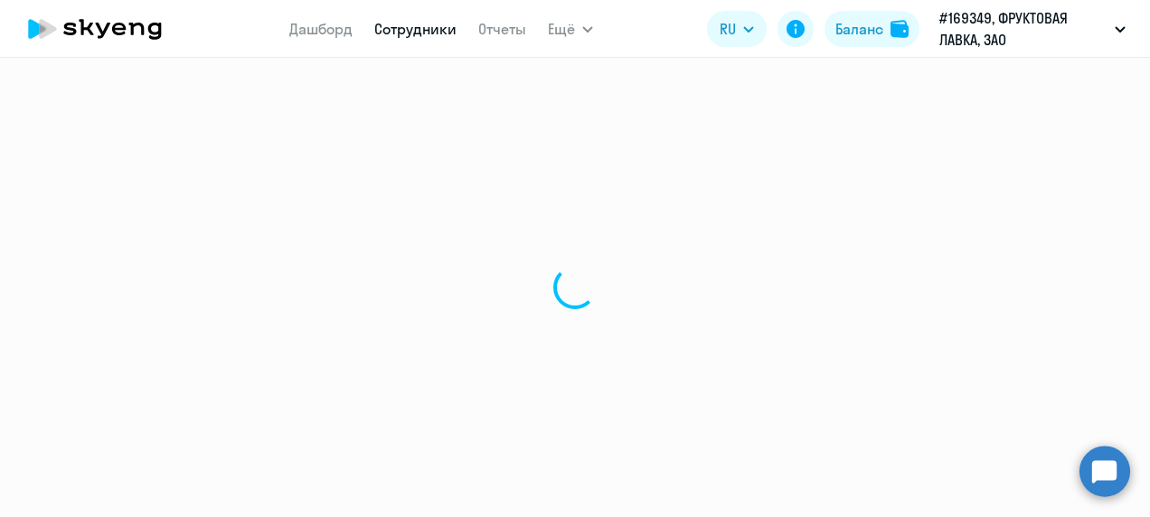
select select "english"
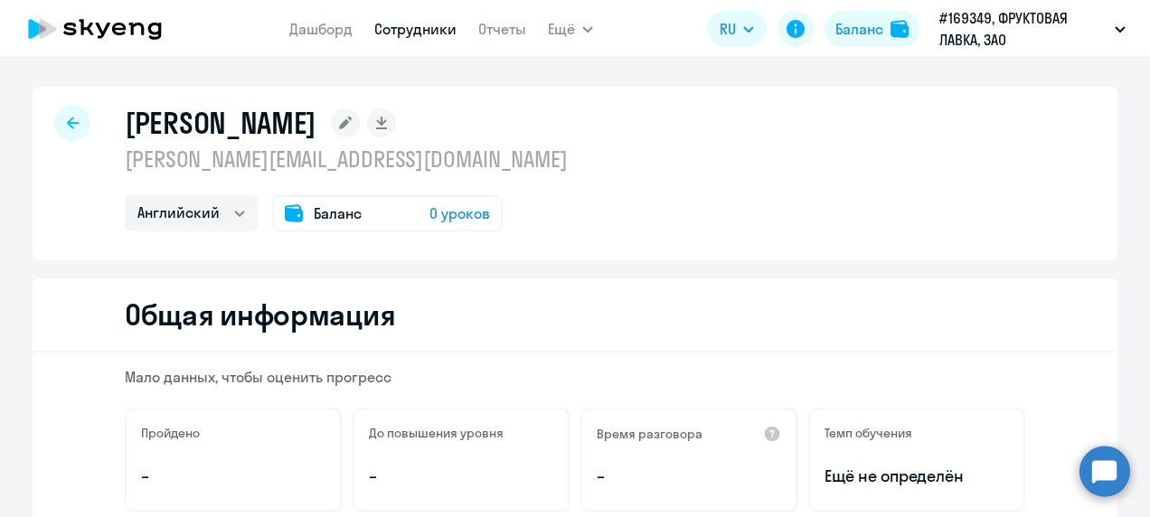
click at [446, 199] on div "Баланс 0 уроков" at bounding box center [387, 213] width 231 height 36
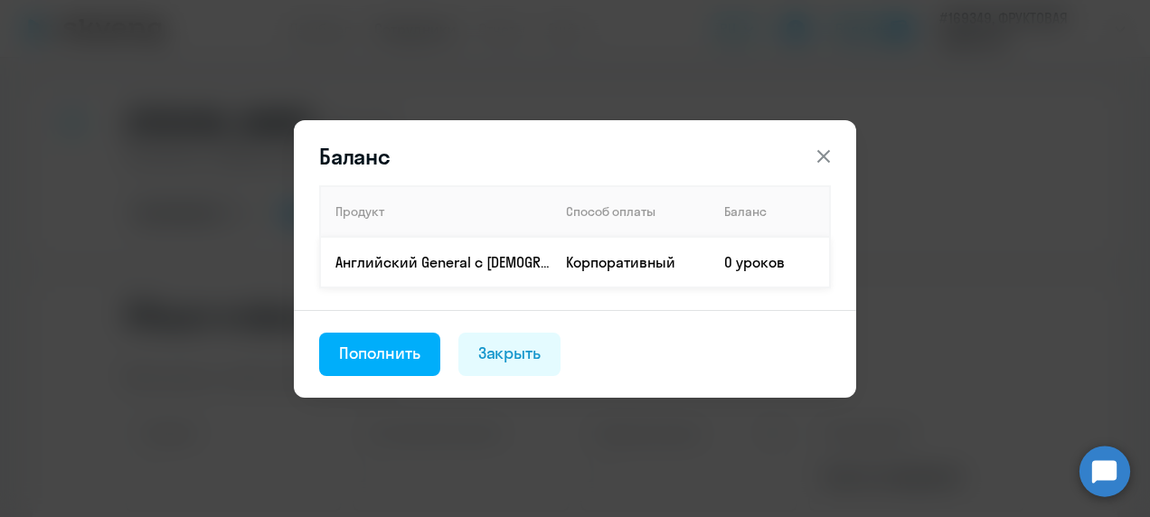
click at [562, 261] on td "Корпоративный" at bounding box center [631, 262] width 158 height 51
click at [389, 356] on div "Пополнить" at bounding box center [379, 354] width 81 height 24
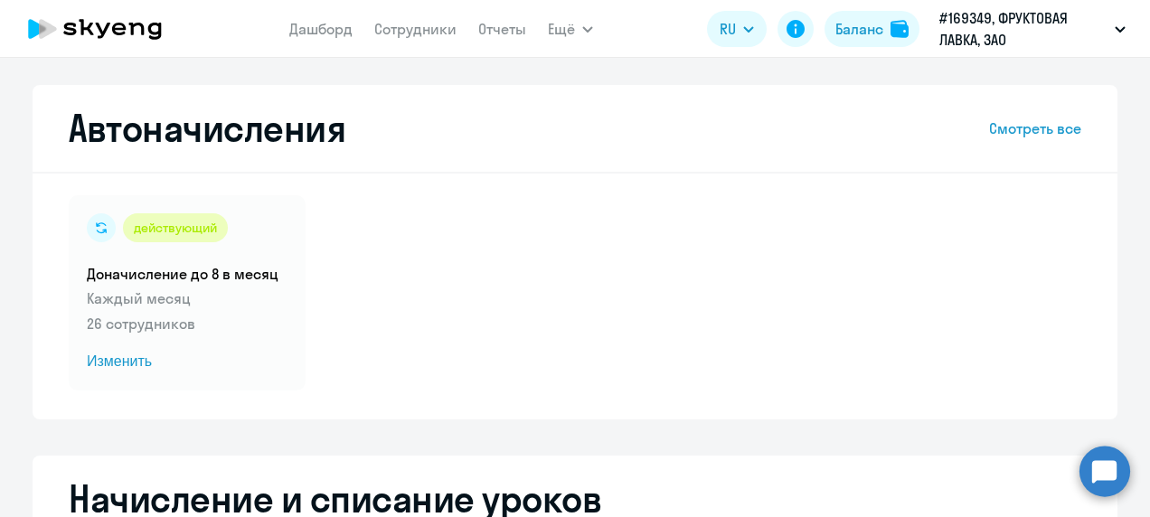
select select "10"
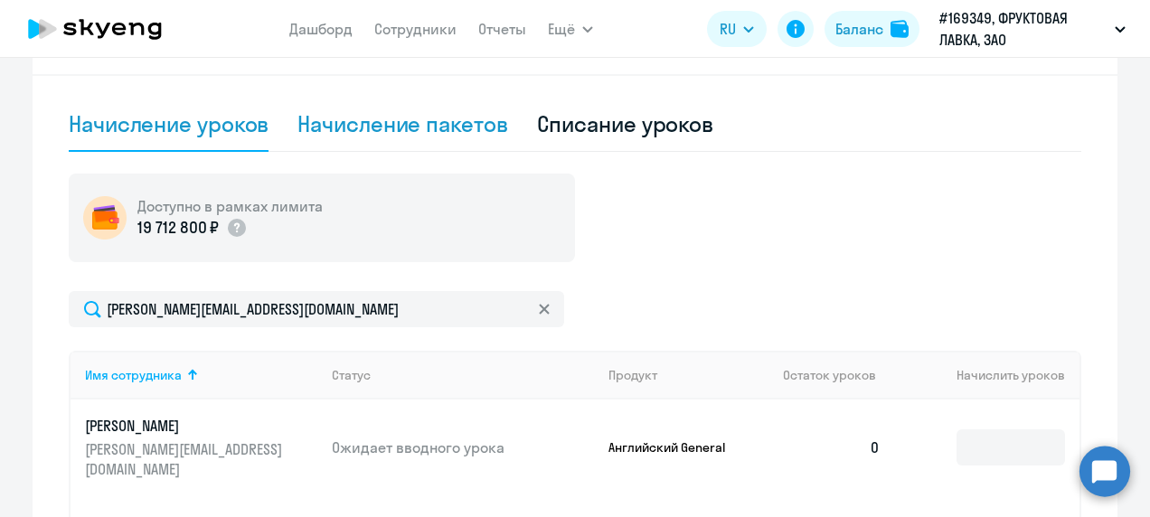
scroll to position [543, 0]
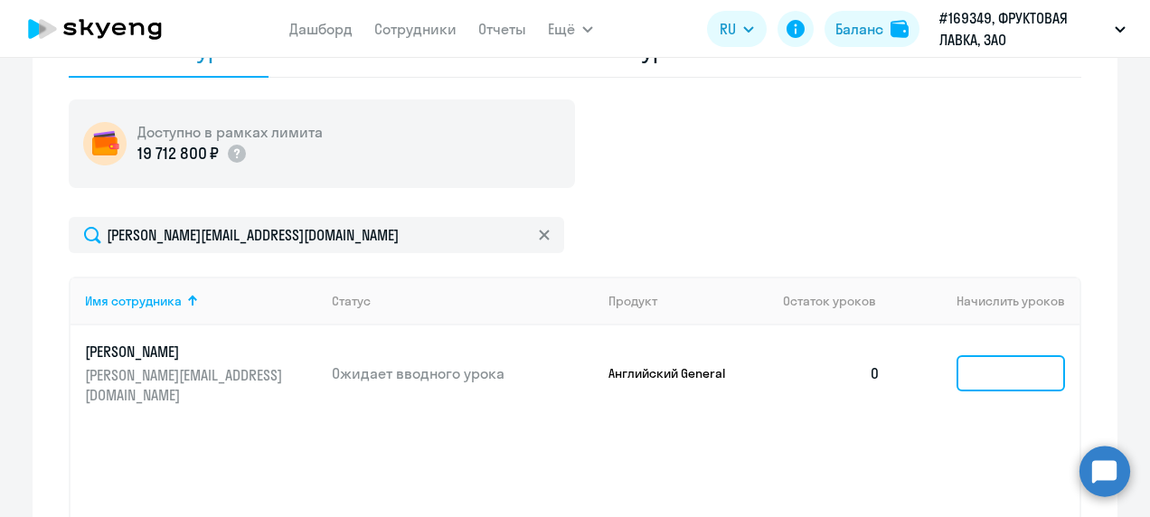
click at [996, 373] on input at bounding box center [1011, 373] width 109 height 36
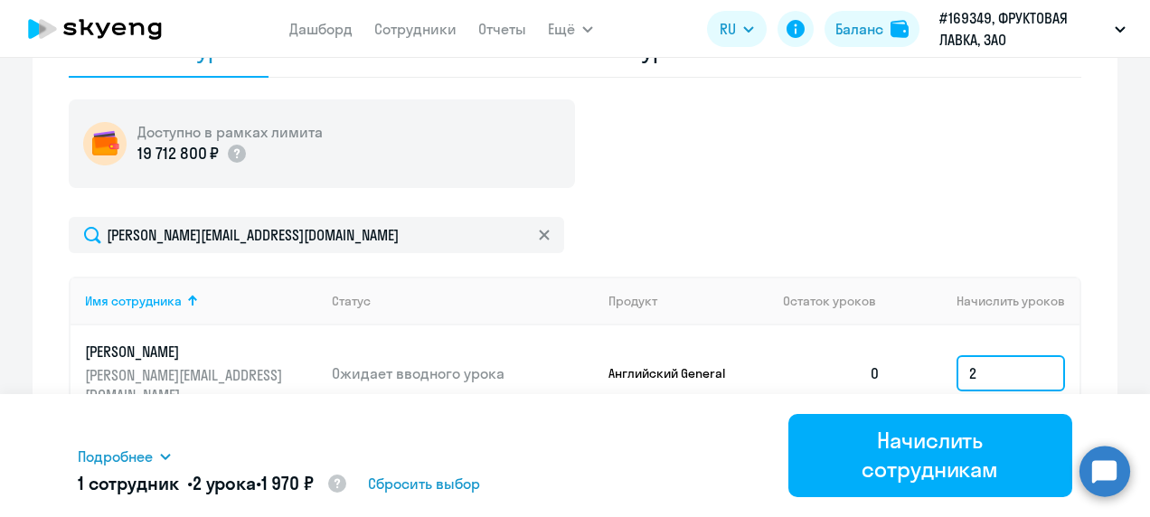
type input "2"
click at [720, 394] on div "Подробнее Имя сотрудника Продукт Начислить уроков Цена за 1 [PERSON_NAME] Gener…" at bounding box center [575, 455] width 995 height 123
click at [987, 373] on input "2" at bounding box center [1011, 373] width 109 height 36
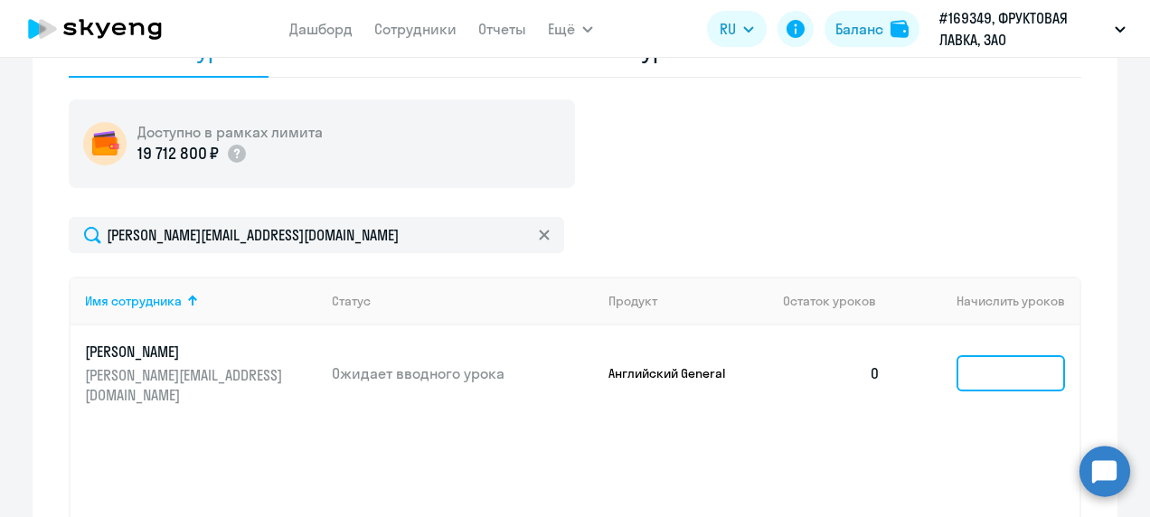
type input "3"
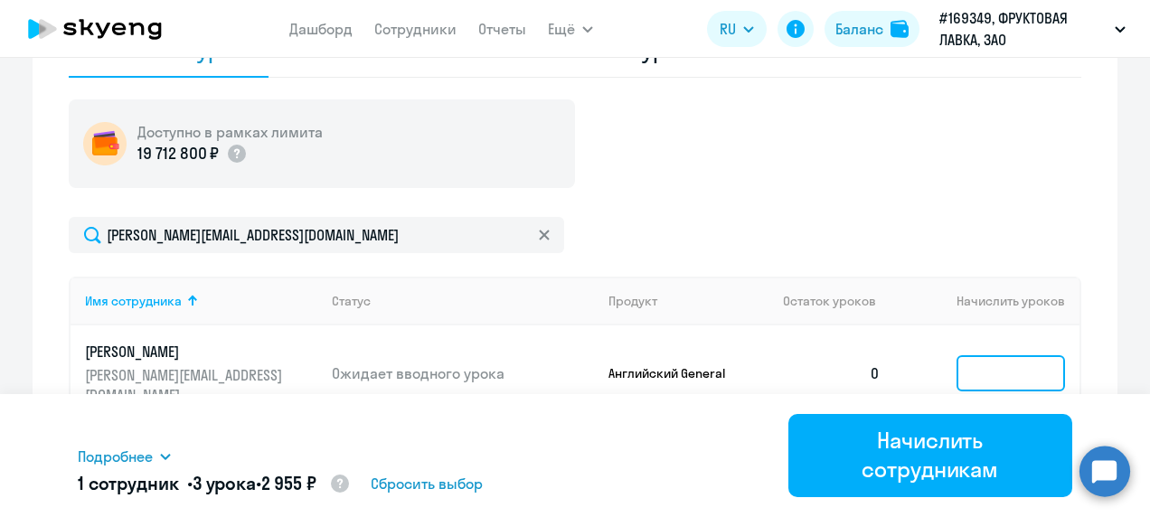
type input "2"
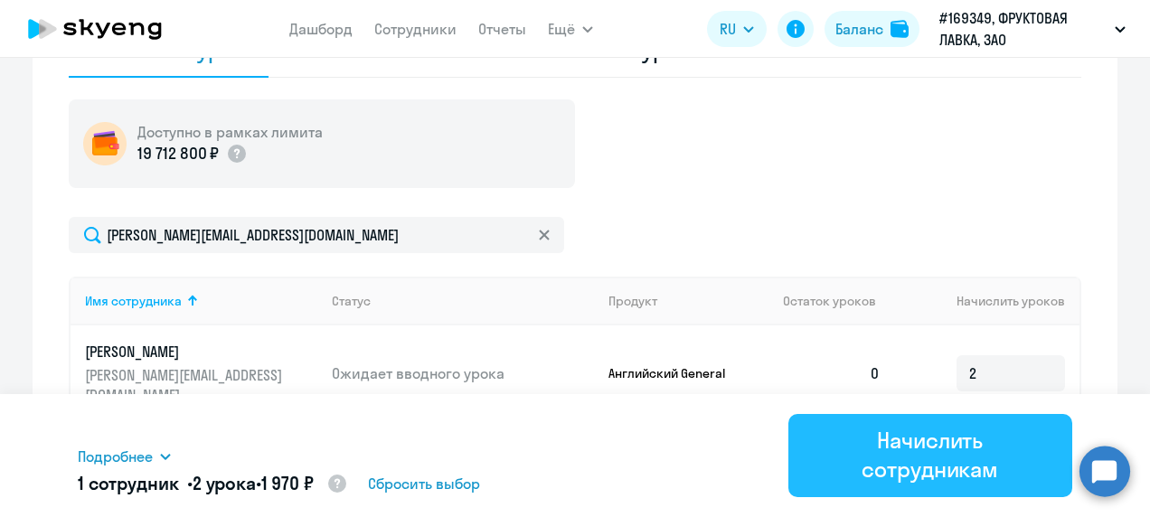
click at [982, 442] on div "Начислить сотрудникам" at bounding box center [931, 455] width 234 height 58
